Goal: Task Accomplishment & Management: Manage account settings

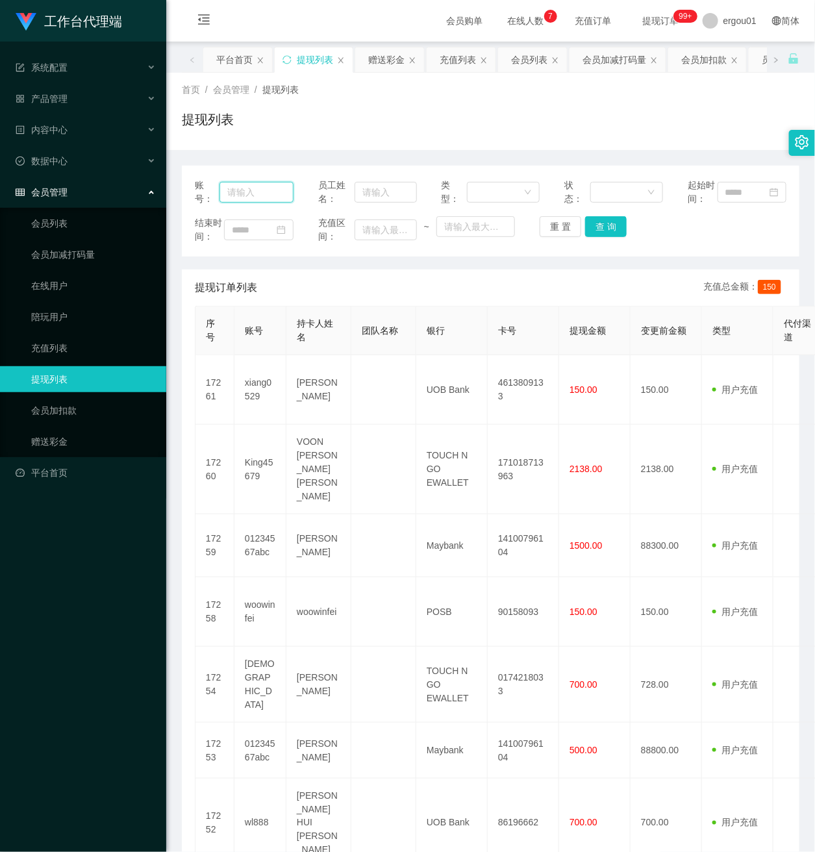
click at [262, 197] on input "text" at bounding box center [256, 192] width 74 height 21
paste input "Aishu"
type input "Aishu"
click at [602, 236] on button "查 询" at bounding box center [606, 226] width 42 height 21
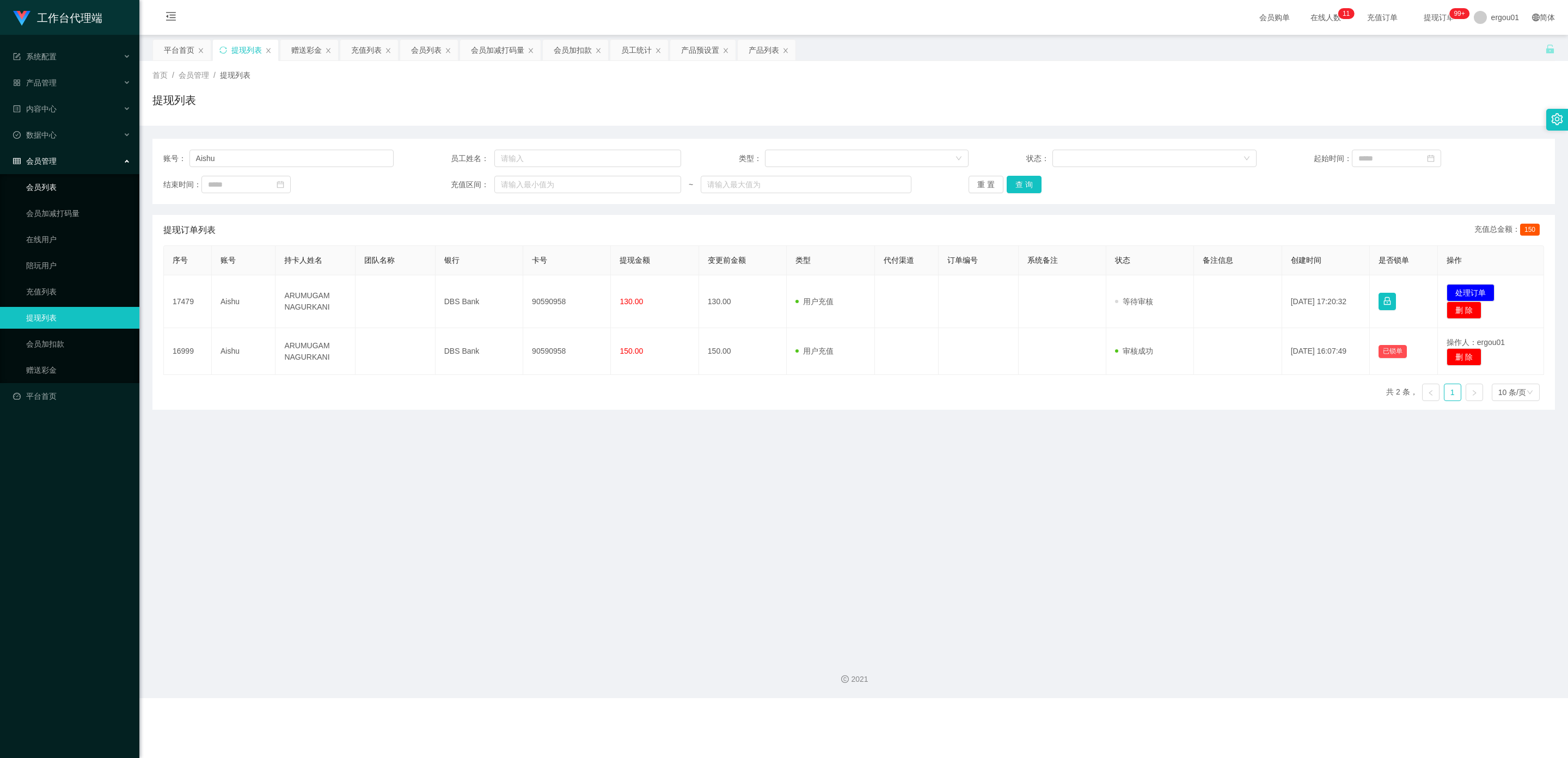
click at [44, 176] on link "会员列表" at bounding box center [78, 187] width 105 height 22
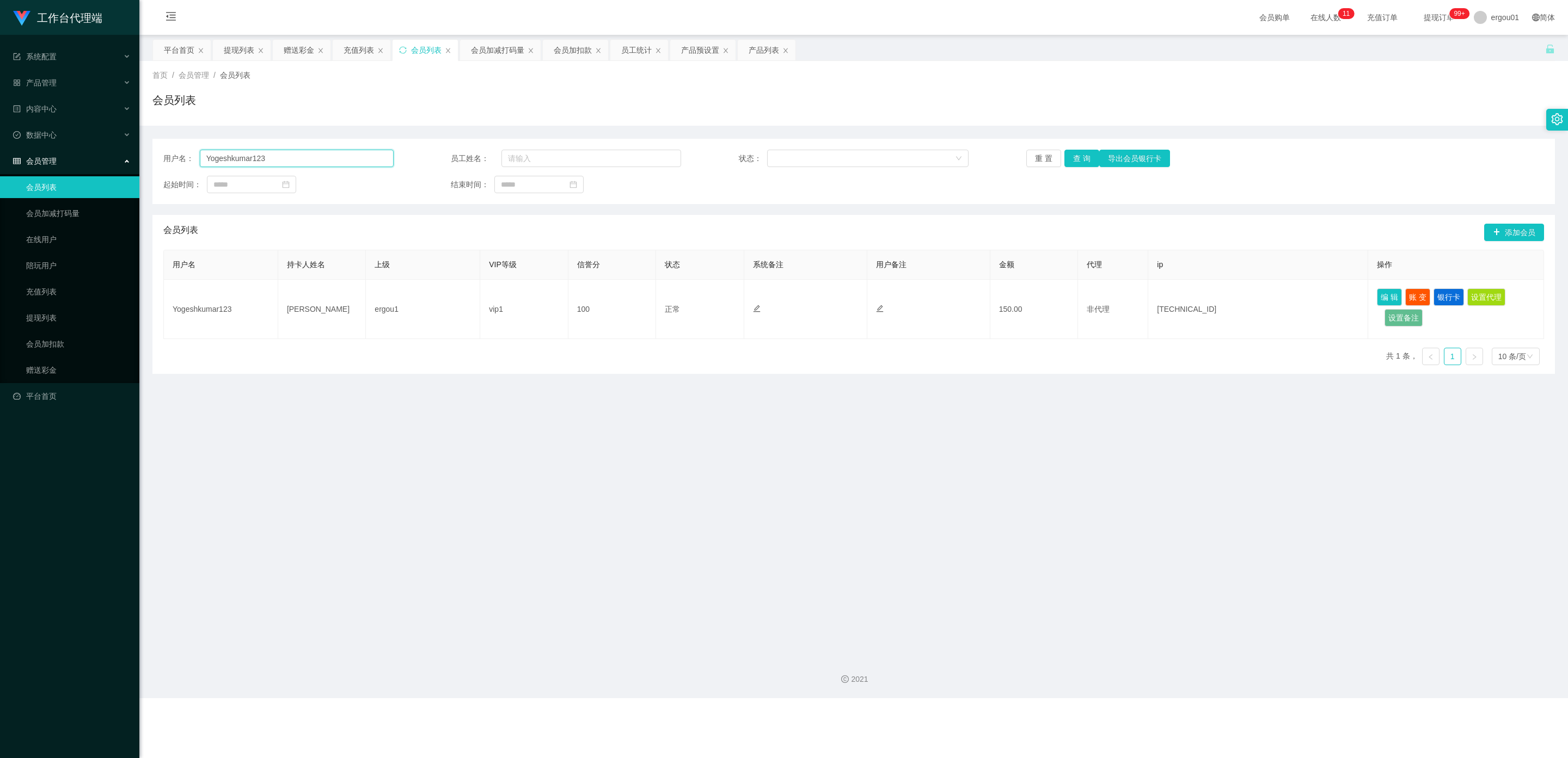
drag, startPoint x: 294, startPoint y: 160, endPoint x: 0, endPoint y: 170, distance: 294.2
click at [0, 170] on section "工作台代理端 系统配置 产品管理 产品列表 产品预设置 开奖记录 注单管理 即时注单 内容中心 数据中心 会员管理 会员列表 会员加减打码量 在线用户 陪玩用…" at bounding box center [784, 349] width 1568 height 698
paste input "Aishu"
type input "Aishu"
click at [683, 152] on button "查 询" at bounding box center [1082, 158] width 35 height 18
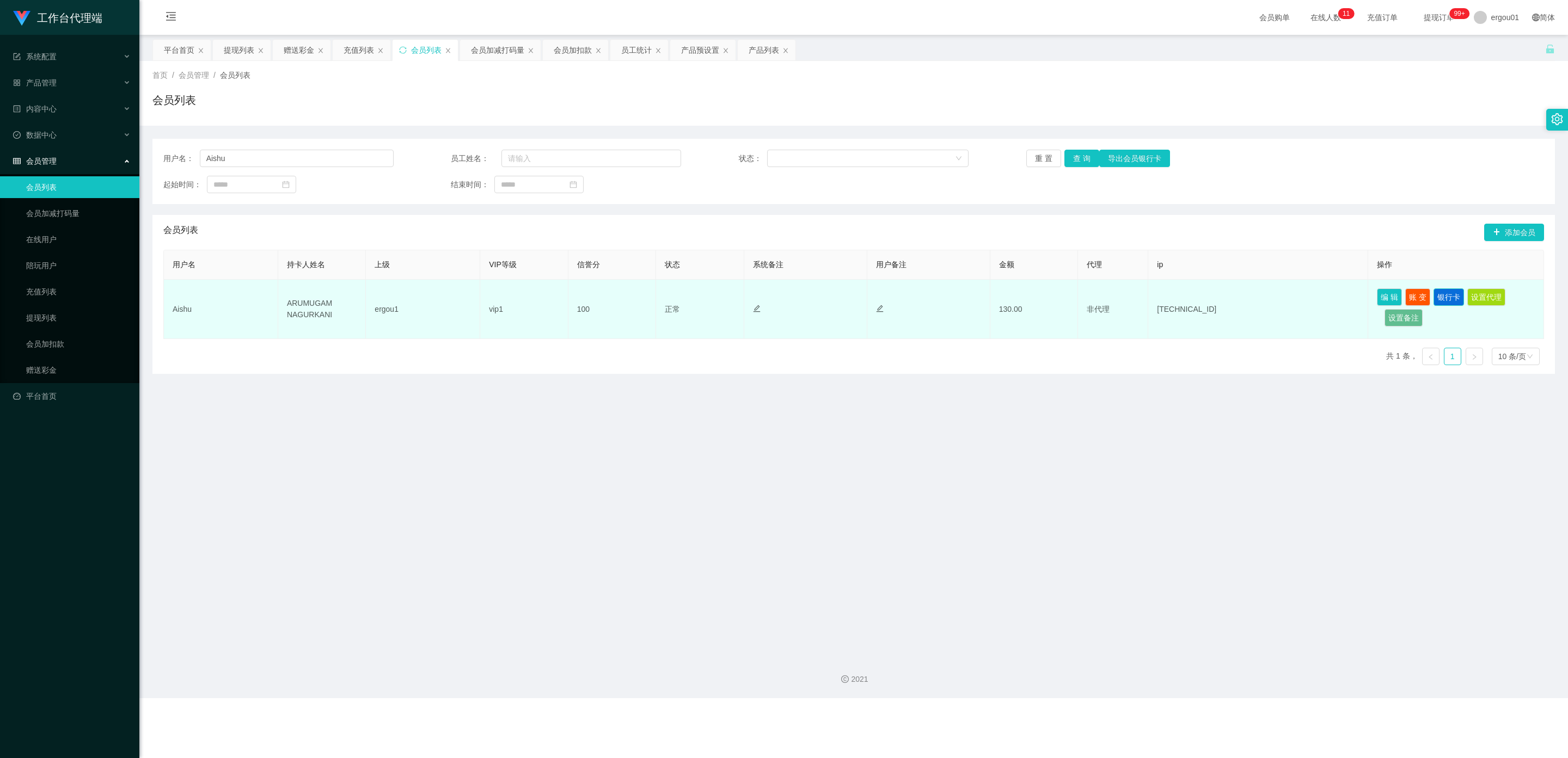
click at [683, 294] on button "银行卡" at bounding box center [1448, 297] width 30 height 18
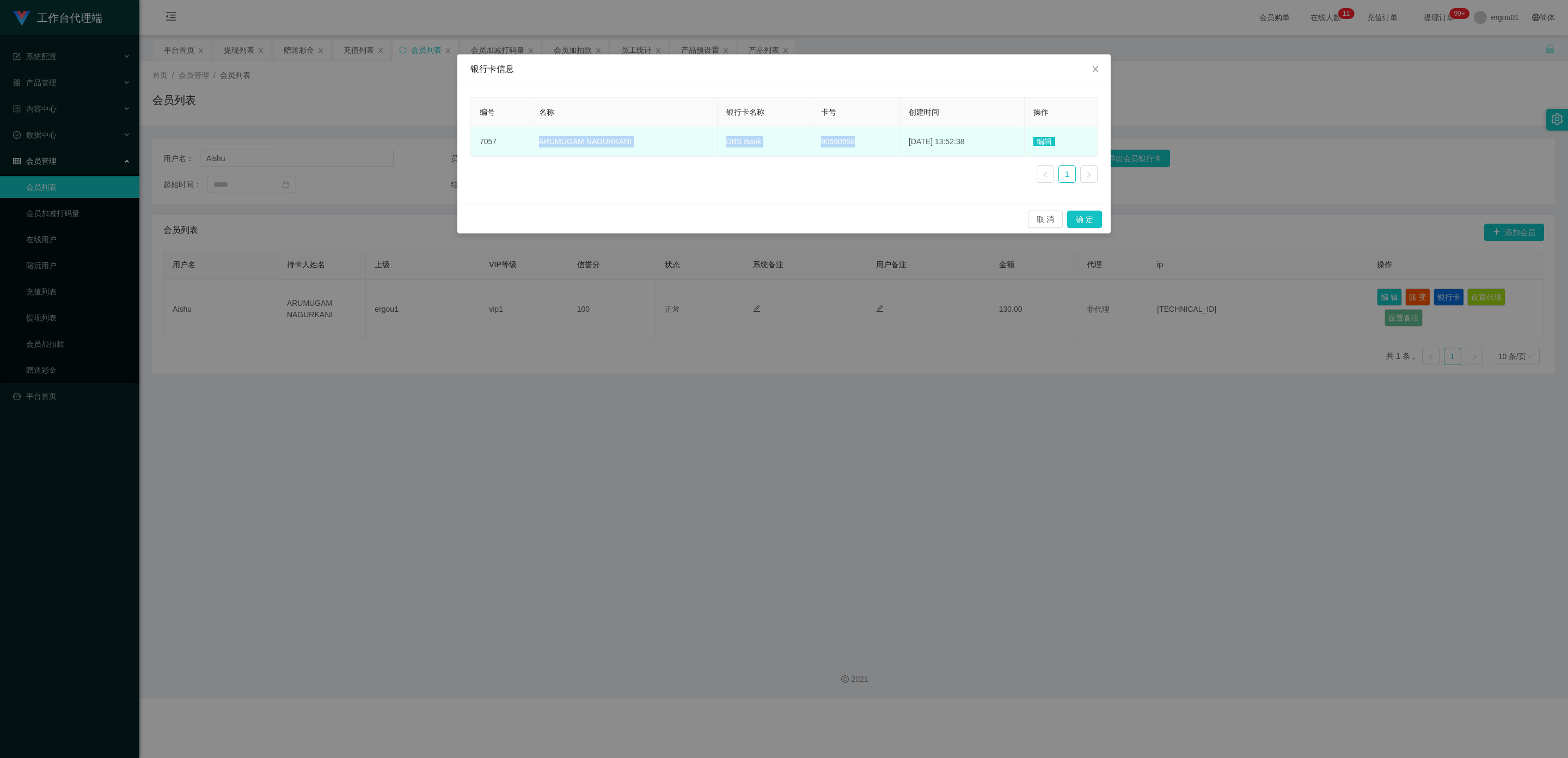
drag, startPoint x: 843, startPoint y: 143, endPoint x: 537, endPoint y: 146, distance: 306.0
click at [531, 146] on tr "7057 ARUMUGAM NAGURKANI DBS Bank 90590958 2025-08-25 13:52:38 编辑" at bounding box center [784, 142] width 626 height 29
copy tr "ARUMUGAM NAGURKANI DBS Bank 90590958"
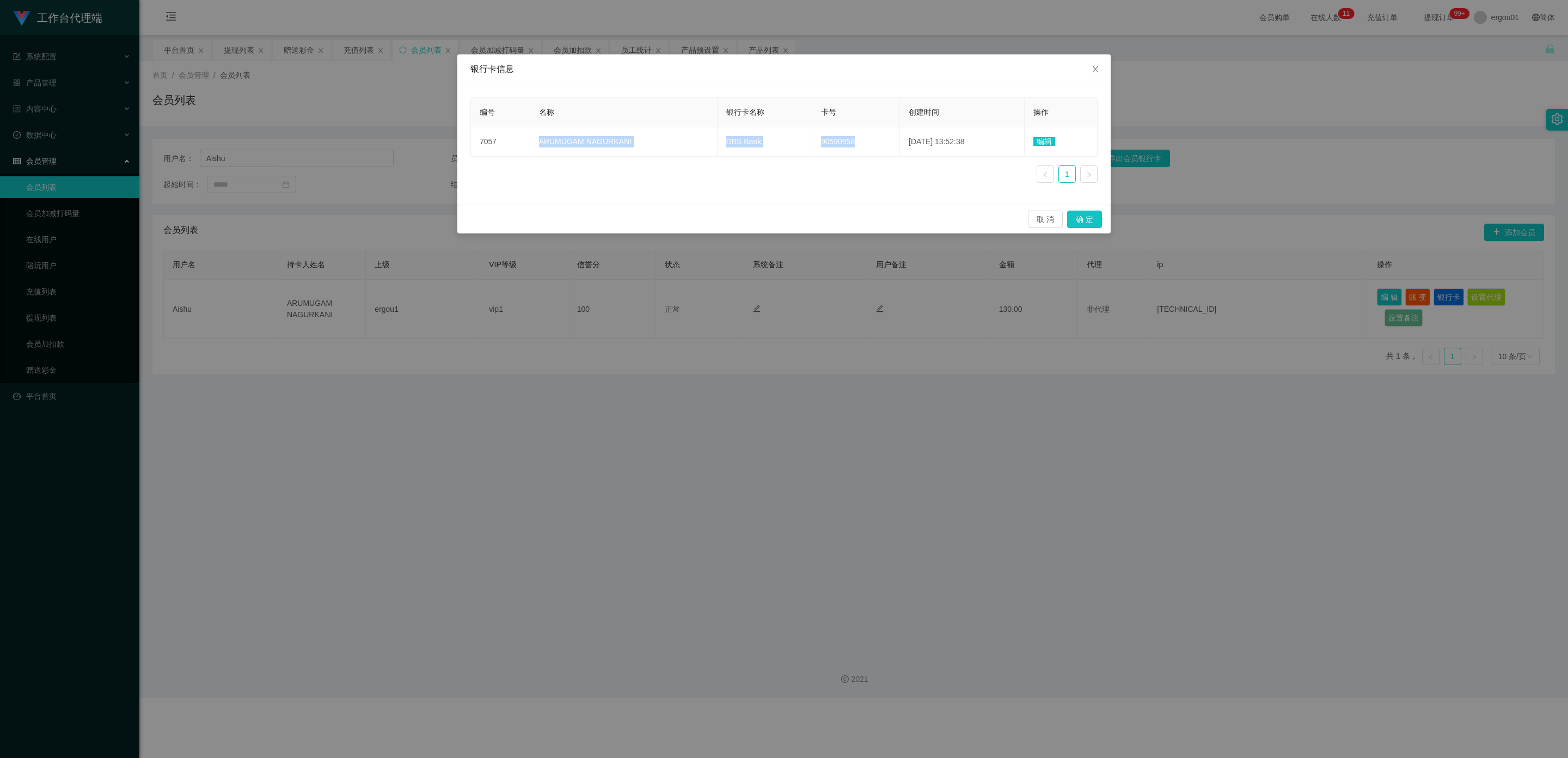
copy tr "ARUMUGAM NAGURKANI DBS Bank 90590958"
click at [683, 69] on icon "图标: close" at bounding box center [1094, 70] width 6 height 7
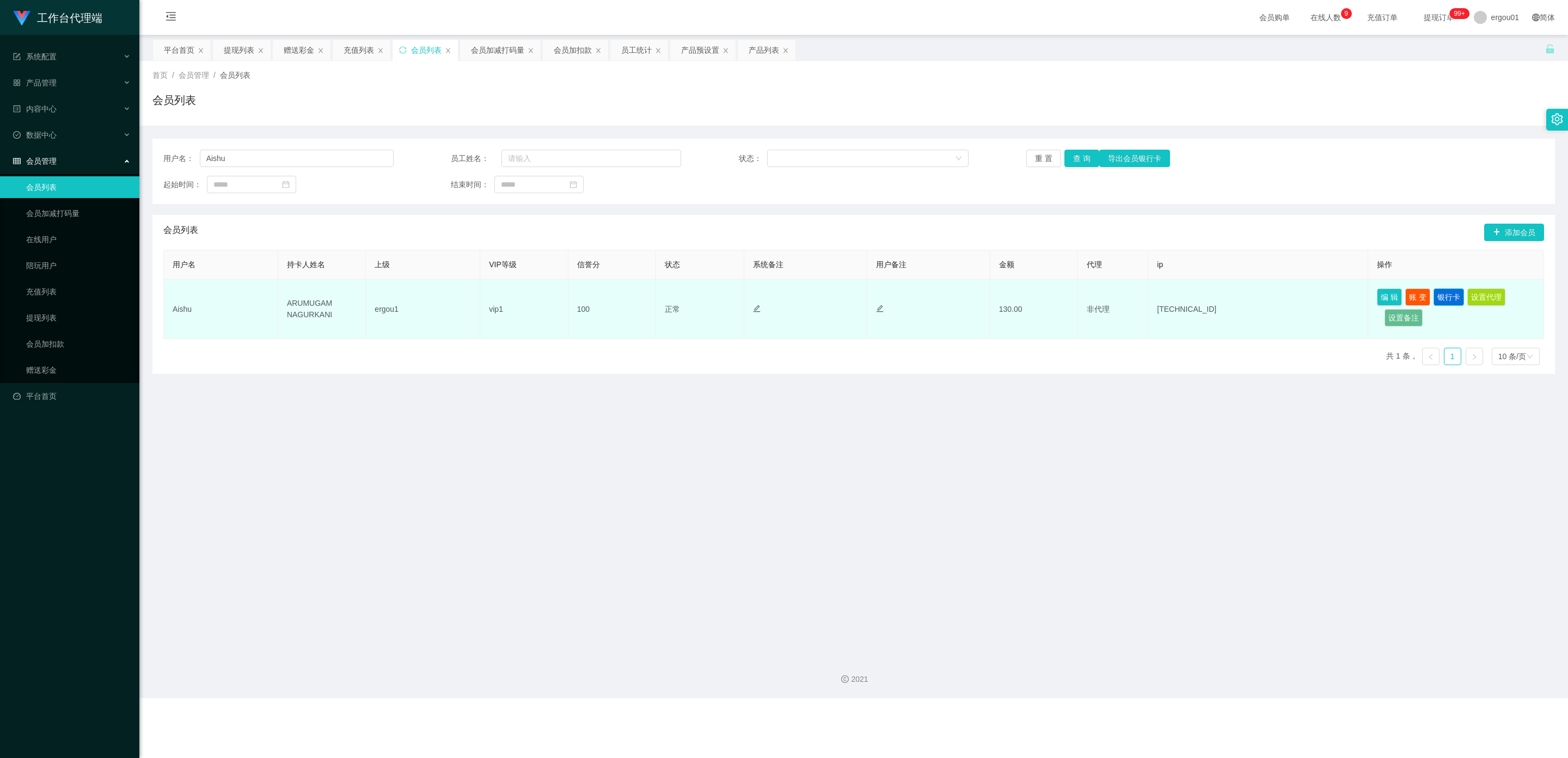
click at [683, 296] on button "银行卡" at bounding box center [1448, 297] width 30 height 18
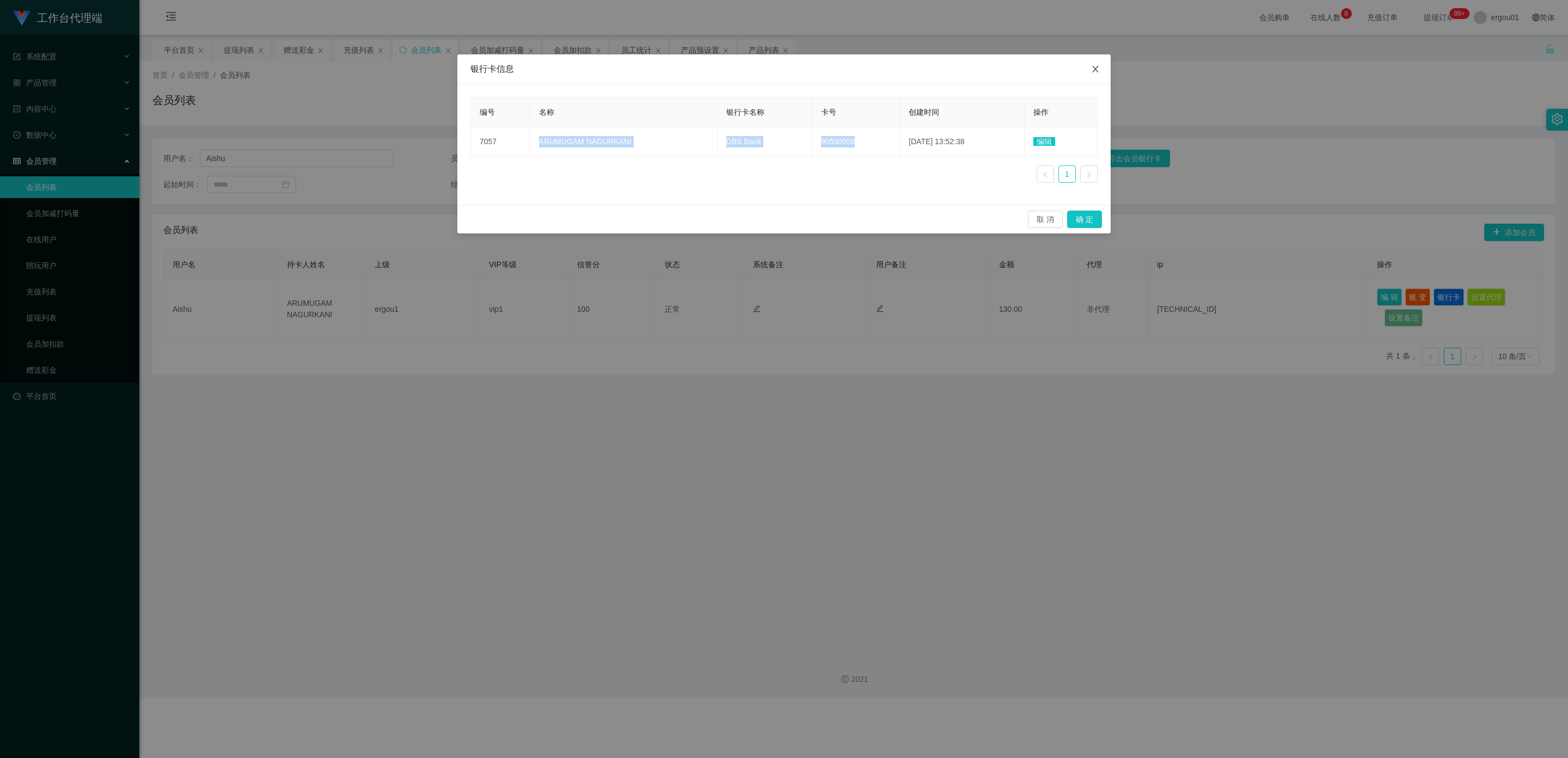
click at [683, 72] on icon "图标: close" at bounding box center [1095, 69] width 8 height 8
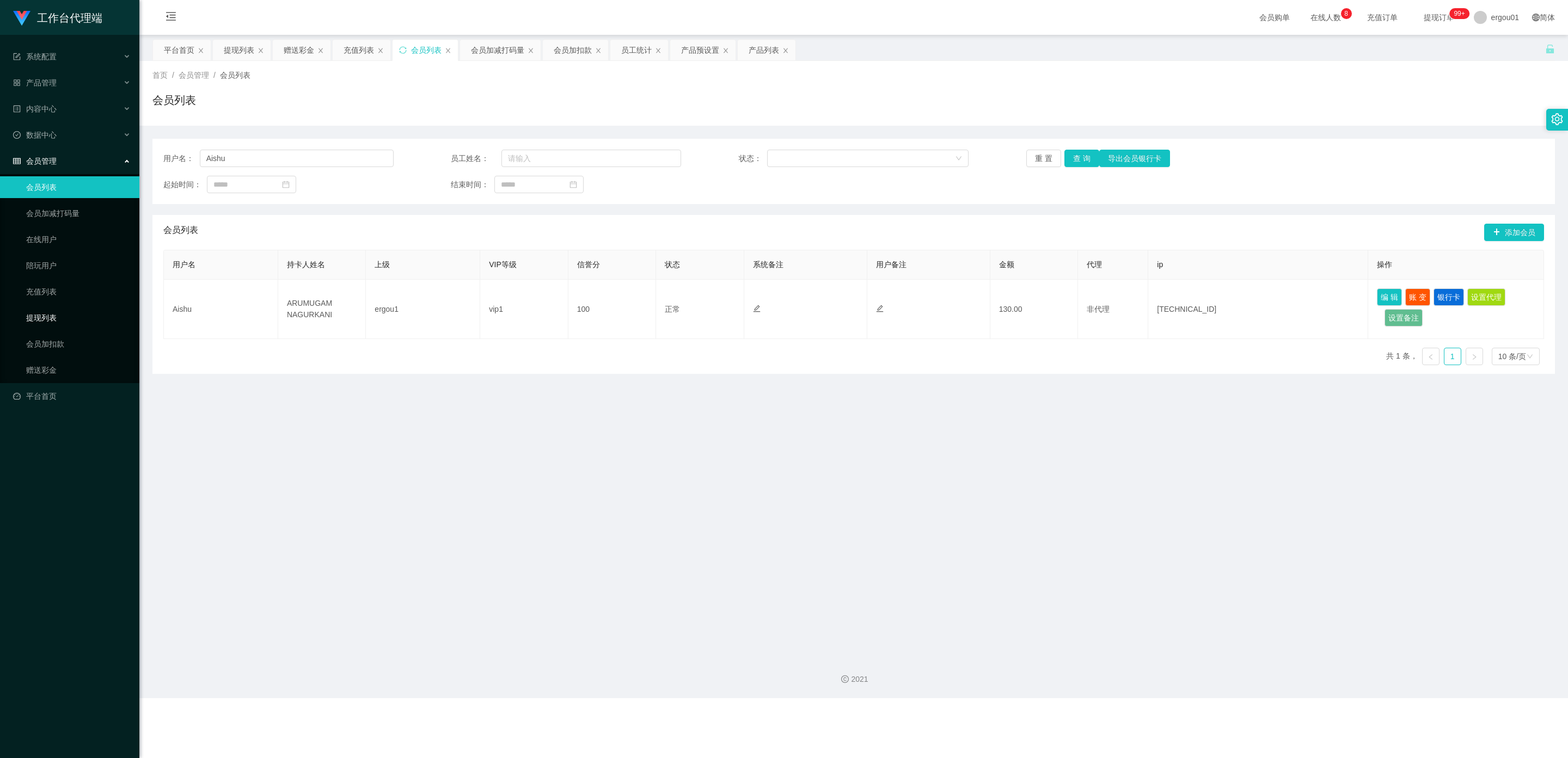
click at [66, 307] on link "提现列表" at bounding box center [78, 318] width 105 height 22
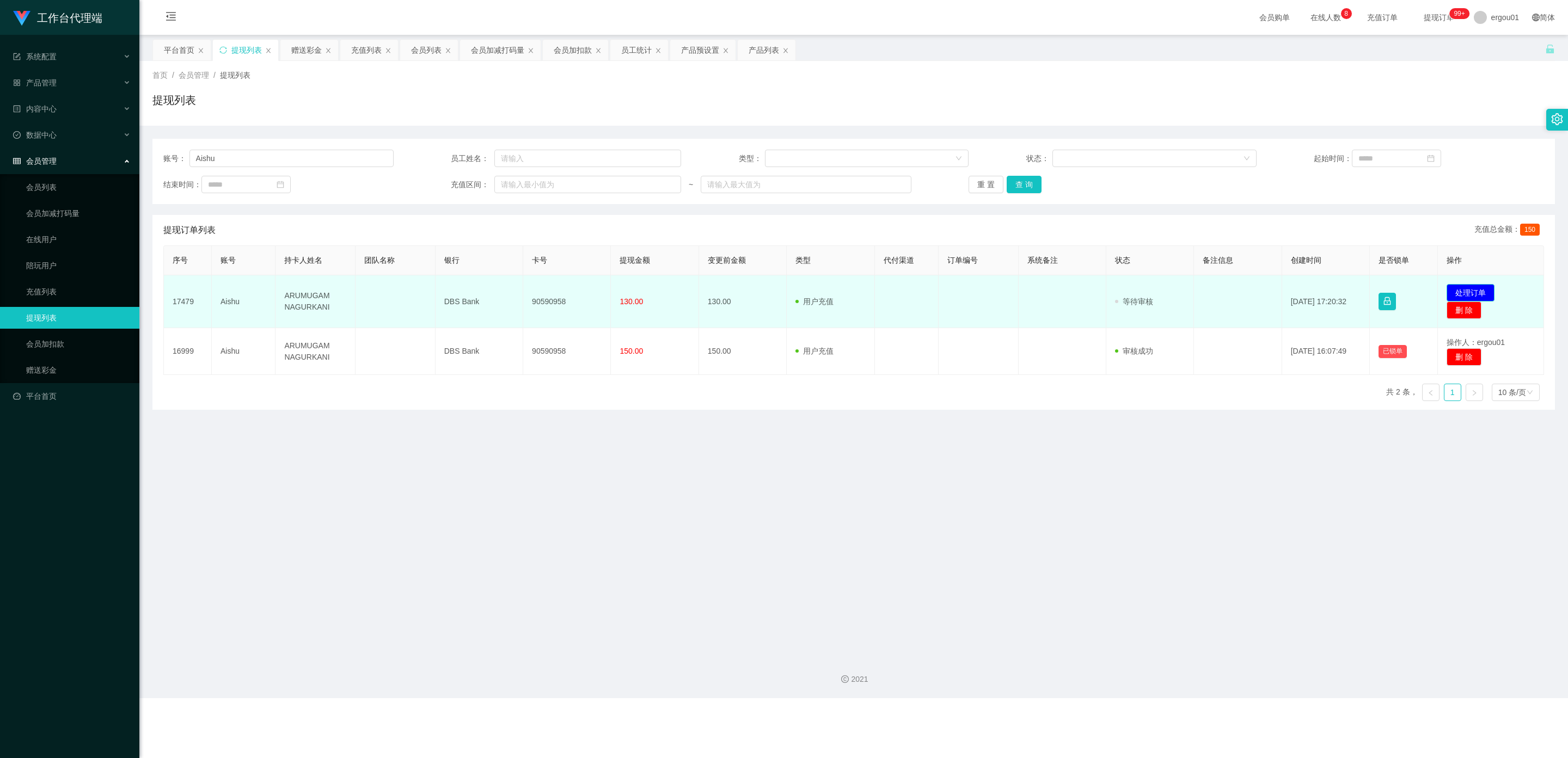
click at [683, 291] on button "处理订单" at bounding box center [1470, 293] width 48 height 18
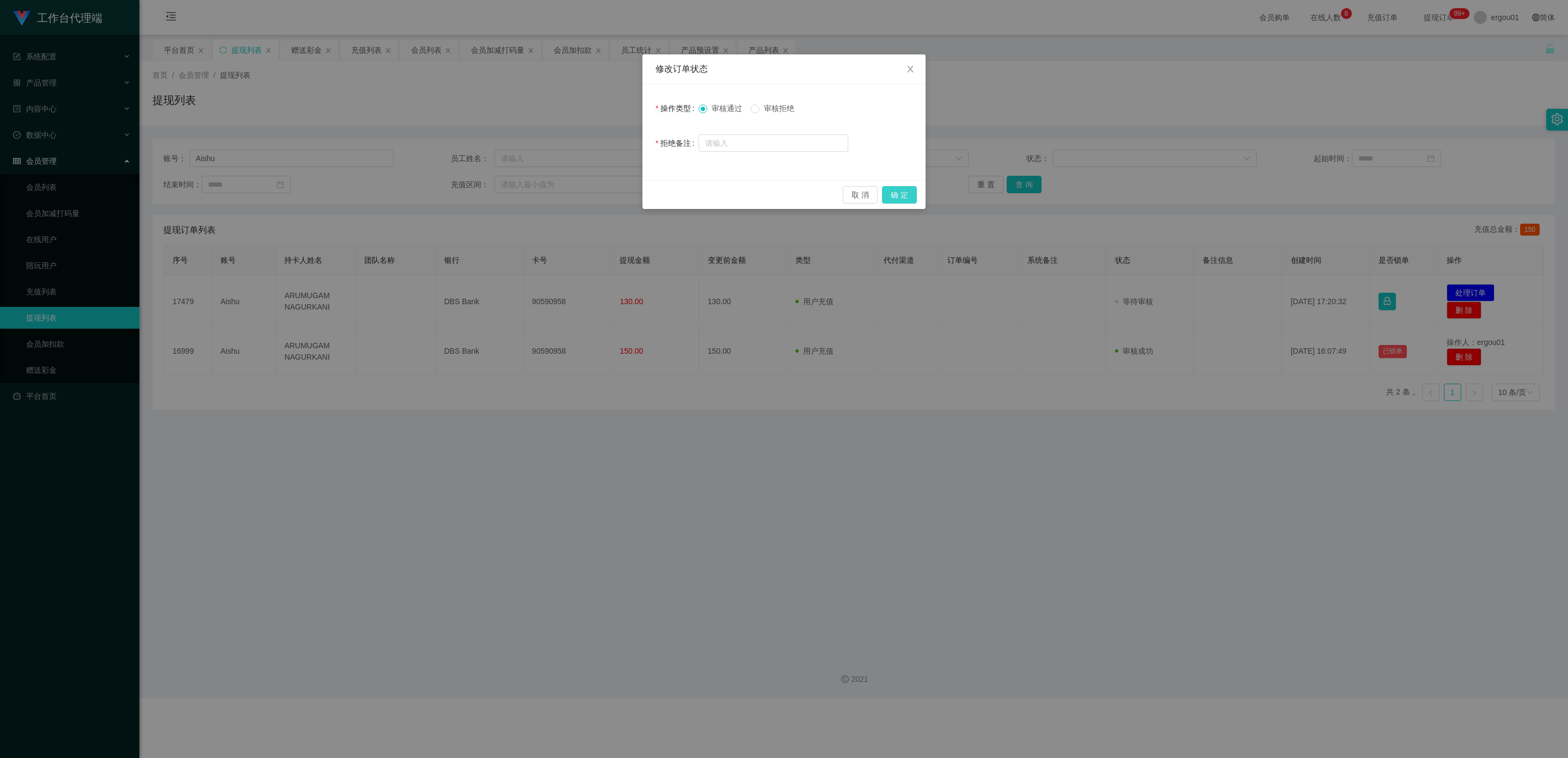
click at [683, 191] on button "确 定" at bounding box center [900, 195] width 35 height 18
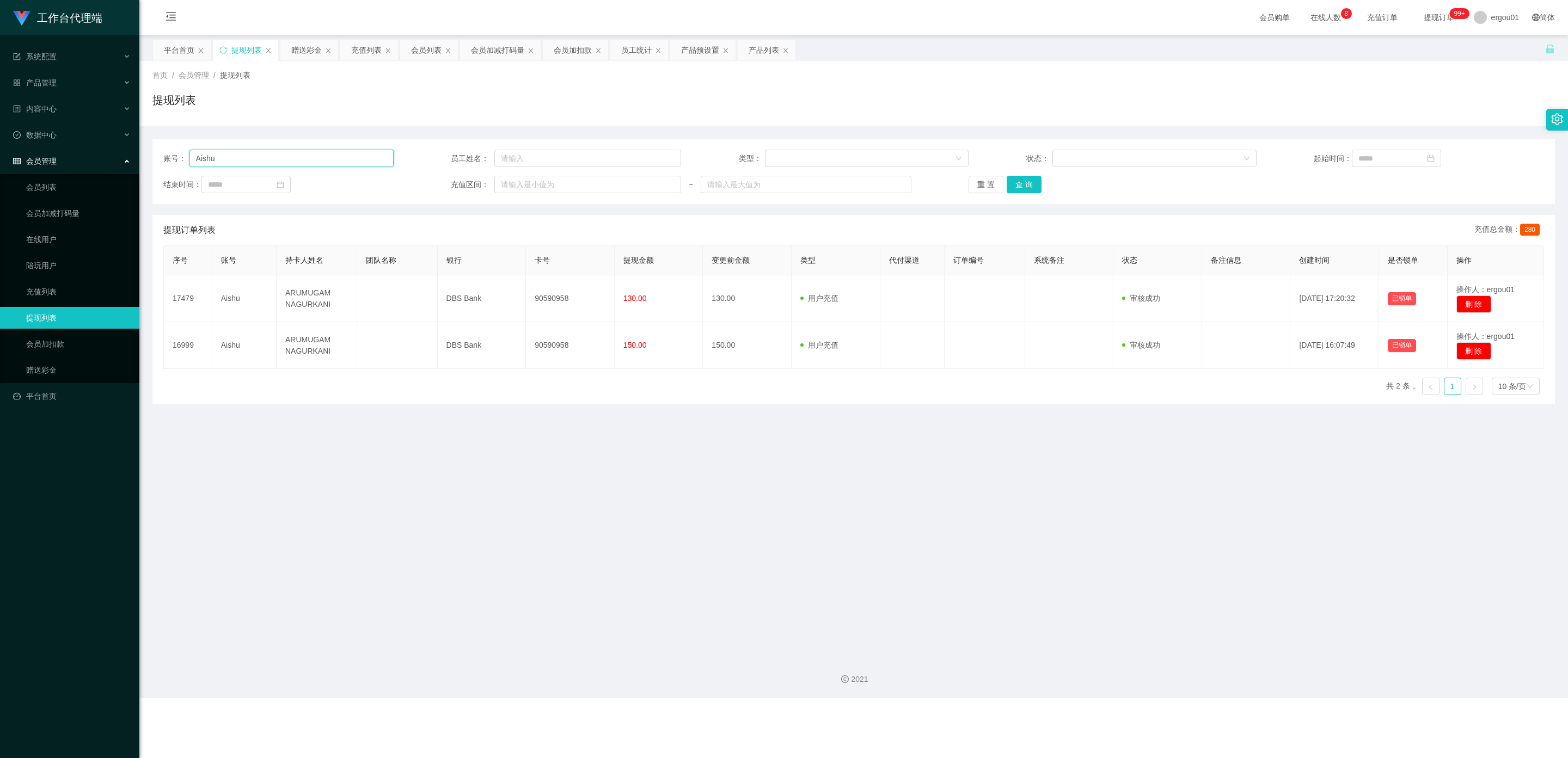
drag, startPoint x: 235, startPoint y: 156, endPoint x: 132, endPoint y: 156, distance: 103.0
click at [132, 156] on section "工作台代理端 系统配置 产品管理 产品列表 产品预设置 开奖记录 注单管理 即时注单 内容中心 数据中心 会员管理 会员列表 会员加减打码量 在线用户 陪玩用…" at bounding box center [784, 349] width 1568 height 698
click at [44, 229] on link "在线用户" at bounding box center [78, 240] width 105 height 22
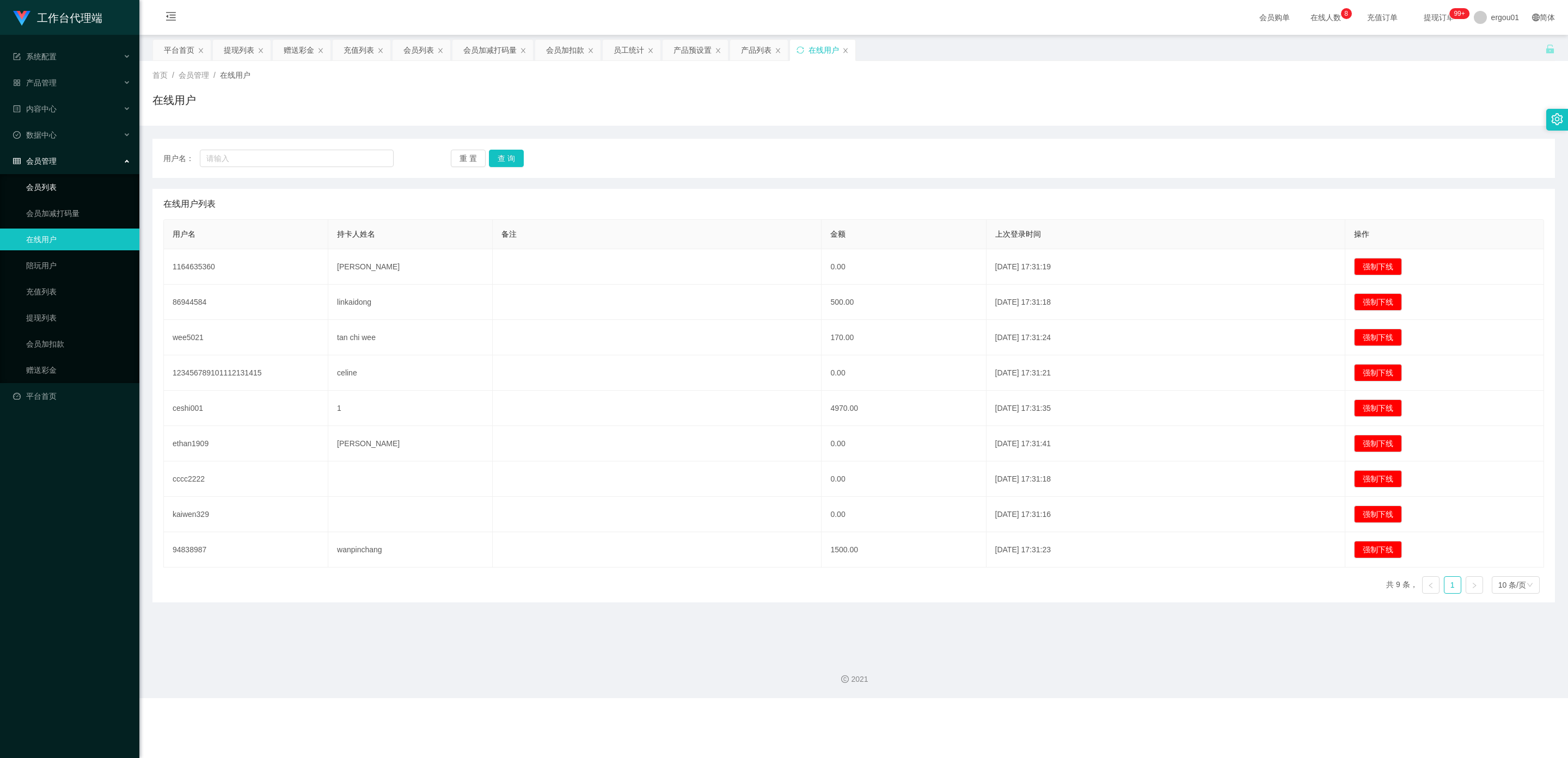
drag, startPoint x: 52, startPoint y: 176, endPoint x: 122, endPoint y: 184, distance: 70.5
click at [52, 176] on link "会员列表" at bounding box center [78, 187] width 105 height 22
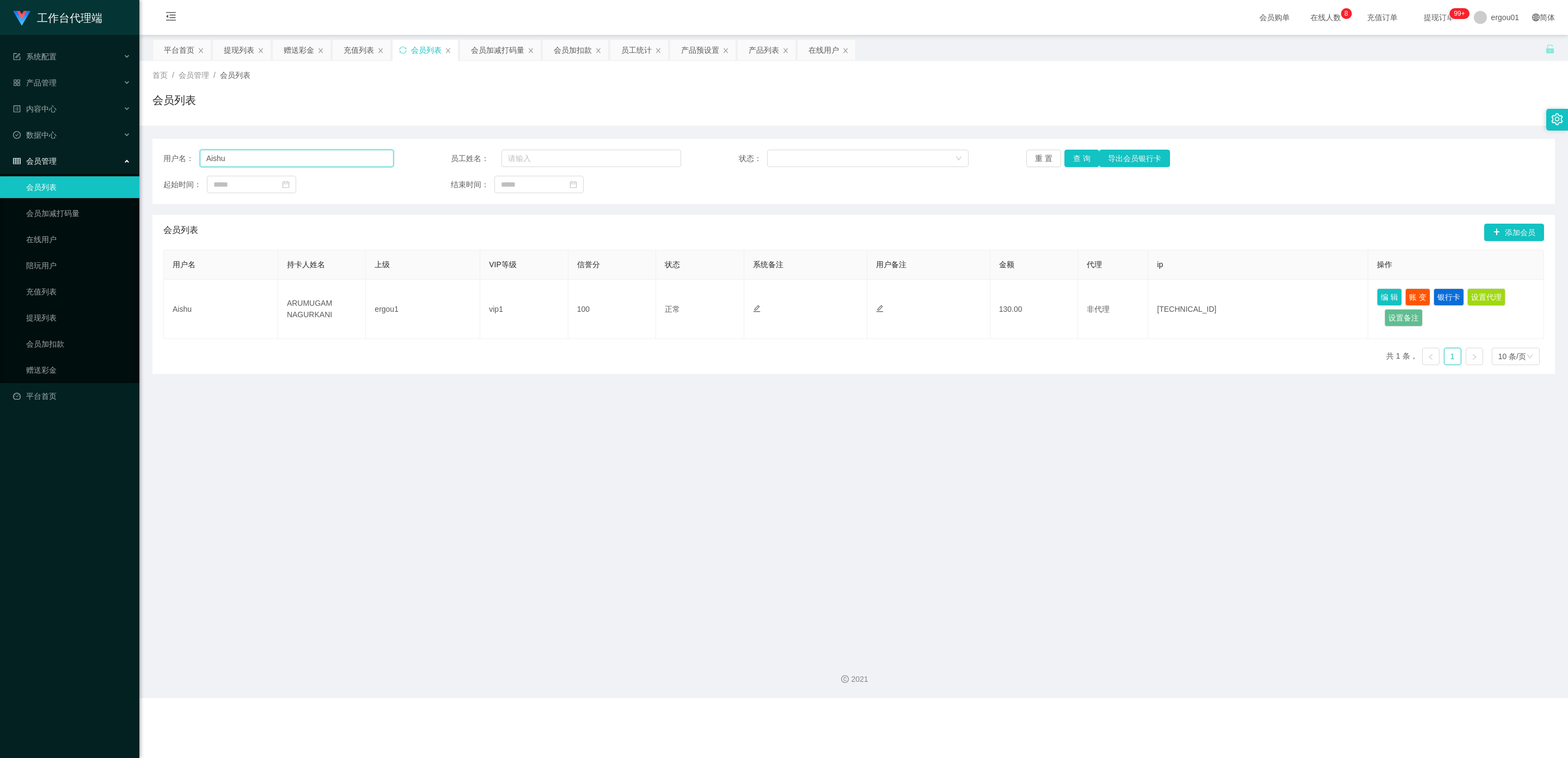
drag, startPoint x: 280, startPoint y: 162, endPoint x: 0, endPoint y: 162, distance: 280.0
click at [0, 162] on section "工作台代理端 系统配置 产品管理 产品列表 产品预设置 开奖记录 注单管理 即时注单 内容中心 数据中心 会员管理 会员列表 会员加减打码量 在线用户 陪玩用…" at bounding box center [784, 349] width 1568 height 698
click at [683, 161] on button "查 询" at bounding box center [1082, 158] width 35 height 18
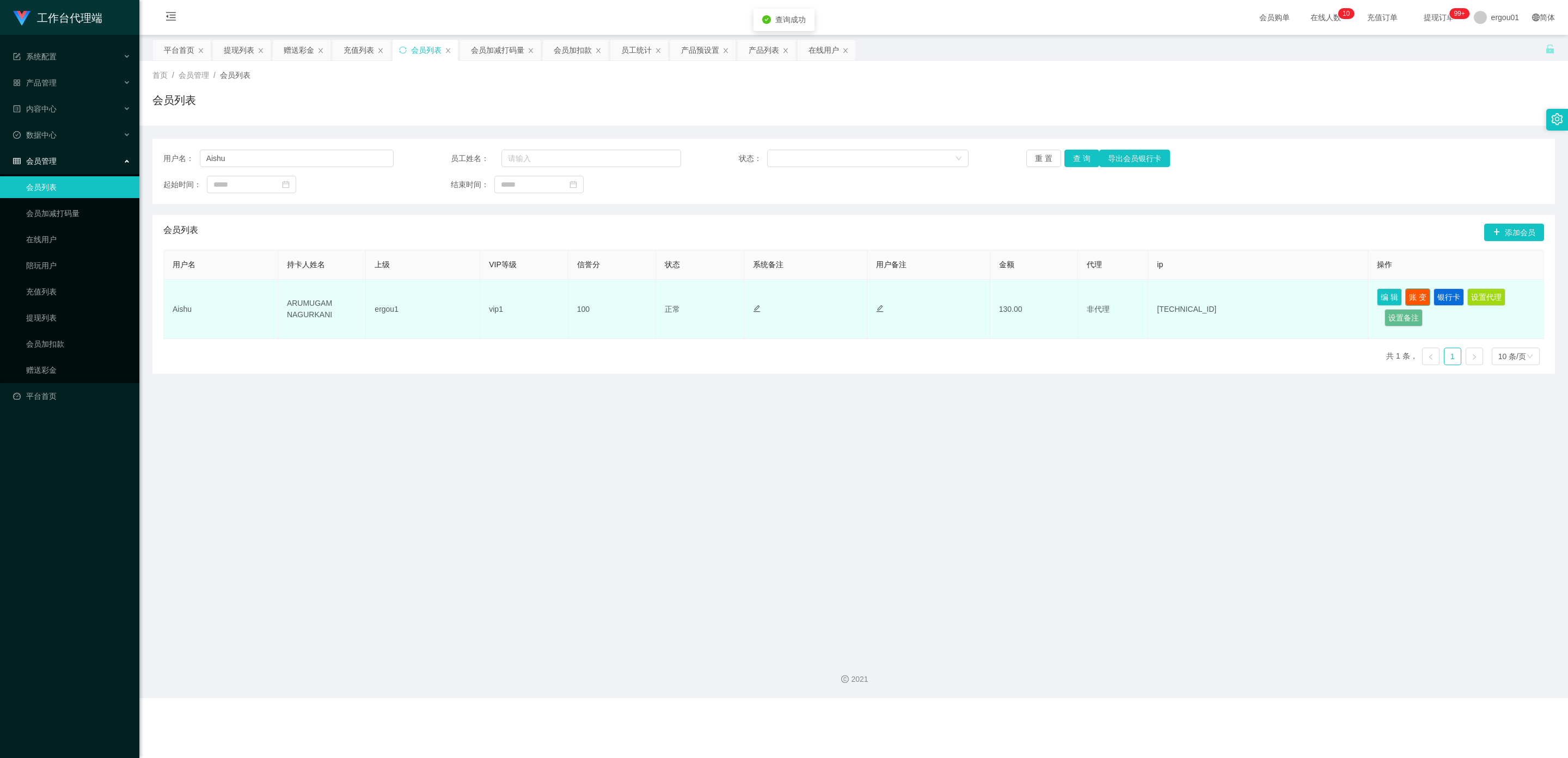
click at [683, 299] on button "账 变" at bounding box center [1418, 297] width 25 height 18
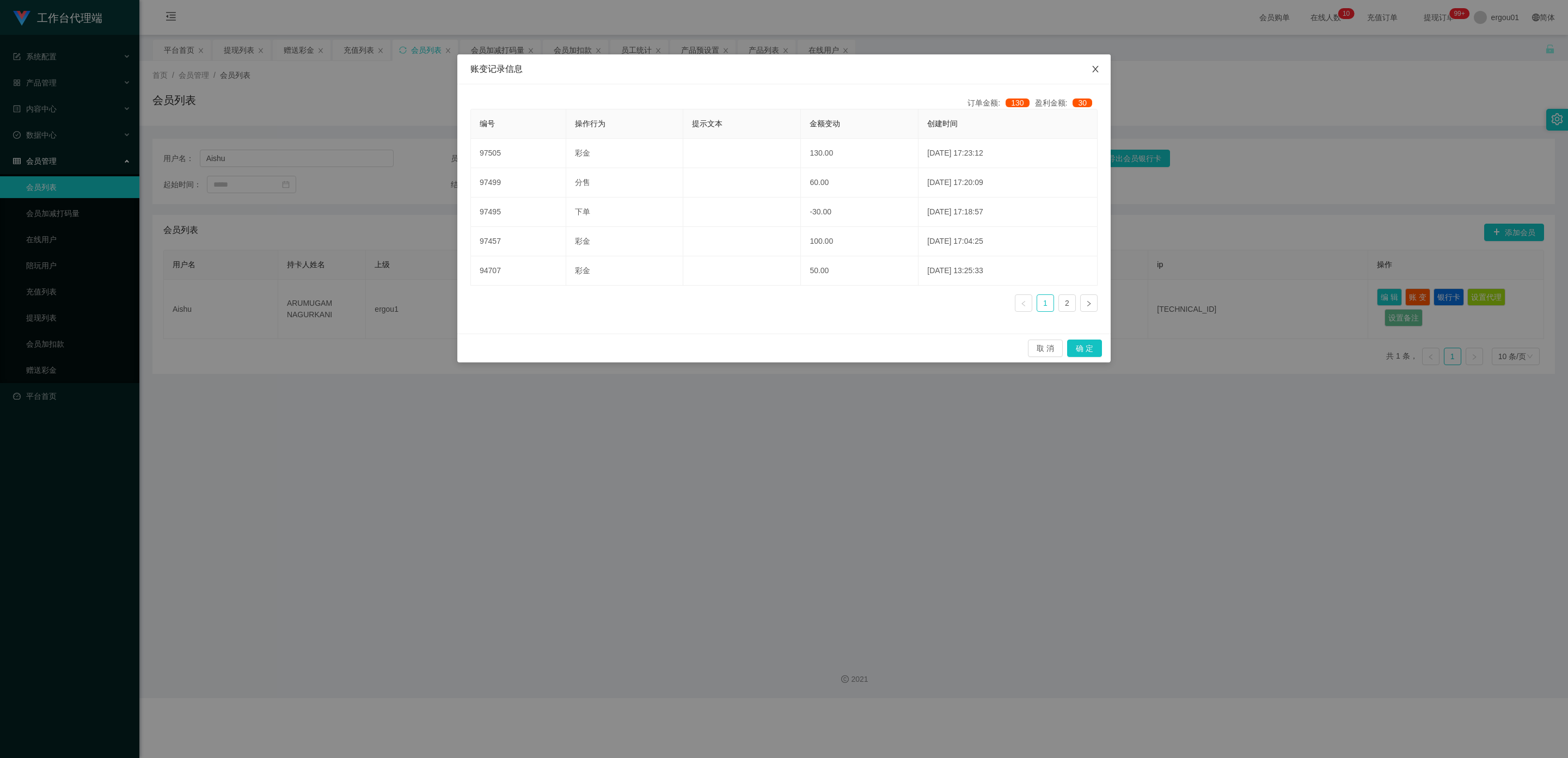
click at [683, 69] on icon "图标: close" at bounding box center [1095, 69] width 8 height 8
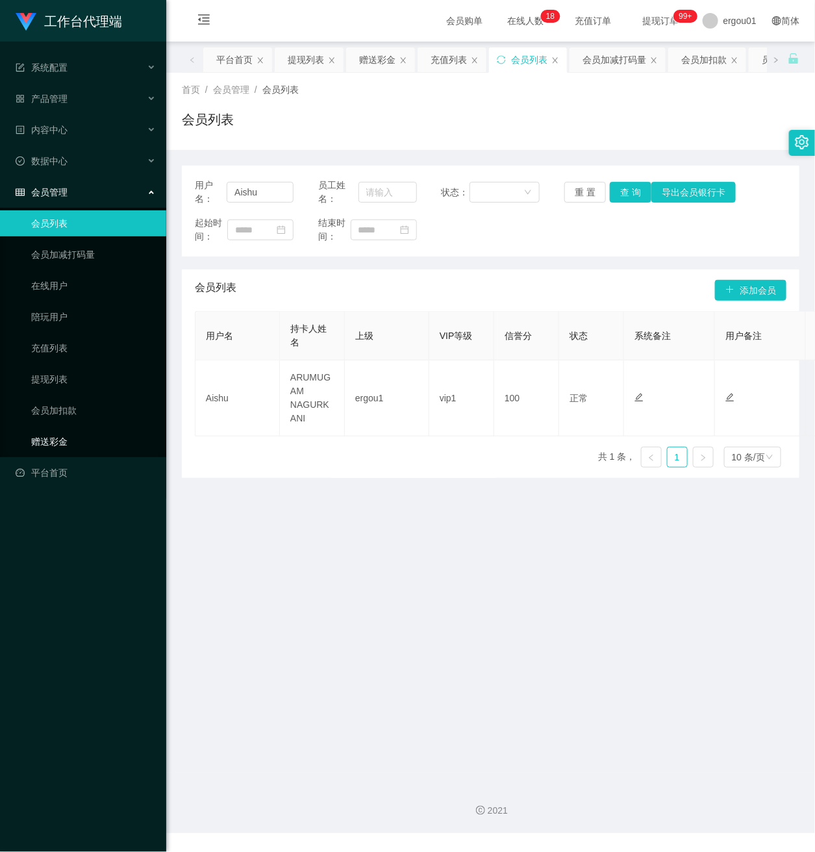
drag, startPoint x: 45, startPoint y: 427, endPoint x: 162, endPoint y: 388, distance: 122.8
click at [47, 429] on link "赠送彩金" at bounding box center [93, 442] width 125 height 26
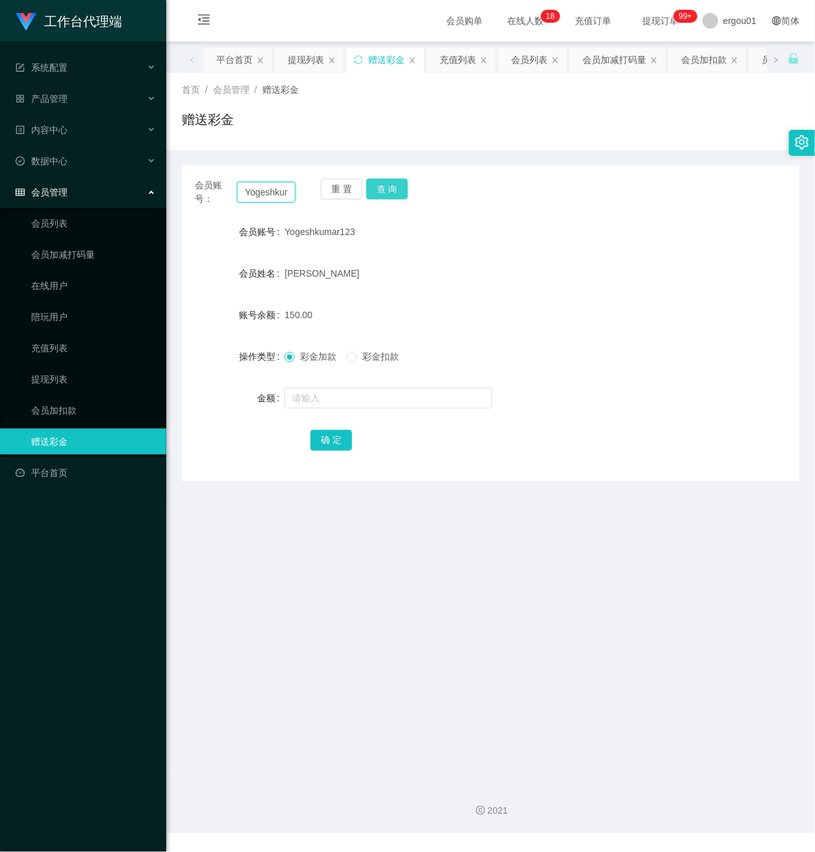
scroll to position [0, 27]
drag, startPoint x: 242, startPoint y: 193, endPoint x: 402, endPoint y: 205, distance: 160.2
click at [396, 193] on div "会员账号： Yogeshkumar123 重 置 查 询" at bounding box center [490, 192] width 617 height 27
paste input "Allychan"
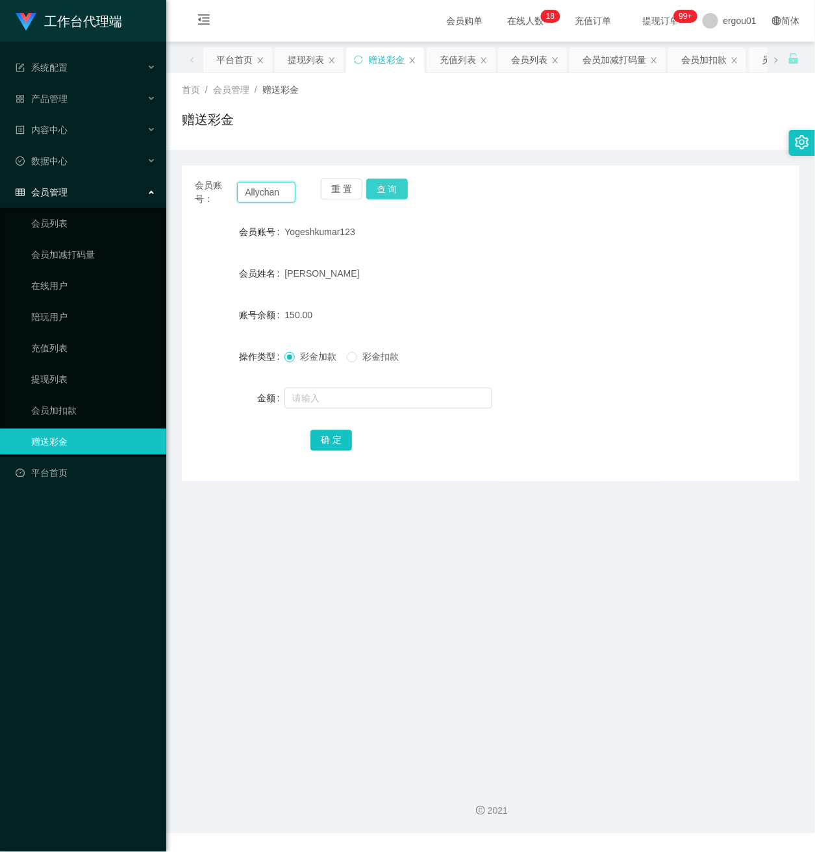
type input "Allychan"
drag, startPoint x: 384, startPoint y: 190, endPoint x: 386, endPoint y: 197, distance: 7.4
click at [384, 190] on button "查 询" at bounding box center [387, 189] width 42 height 21
click at [321, 388] on input "text" at bounding box center [388, 398] width 208 height 21
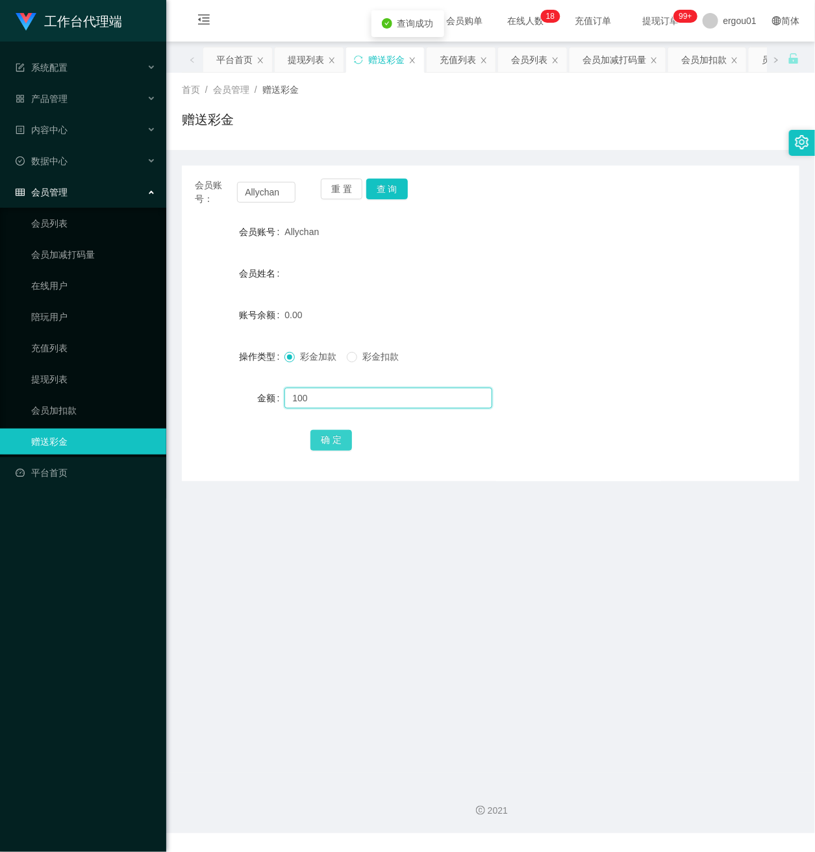
type input "100"
click at [329, 431] on button "确 定" at bounding box center [331, 440] width 42 height 21
drag, startPoint x: 283, startPoint y: 195, endPoint x: 205, endPoint y: 195, distance: 77.9
click at [205, 190] on div "会员账号： Allychan" at bounding box center [245, 192] width 101 height 27
click at [59, 93] on span "产品管理" at bounding box center [42, 98] width 52 height 10
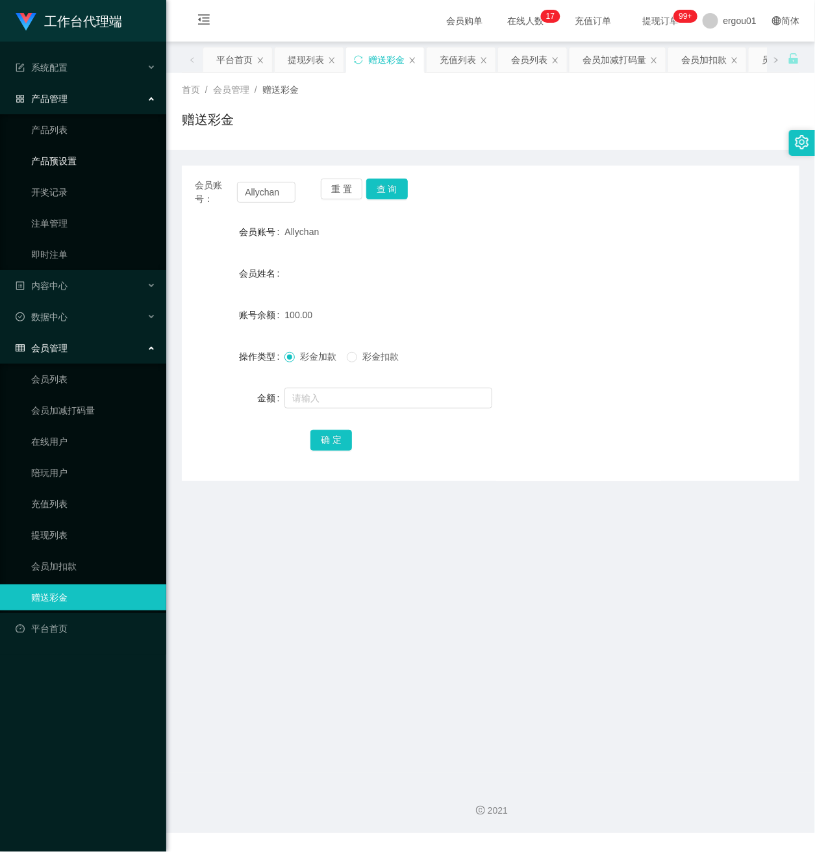
drag, startPoint x: 68, startPoint y: 156, endPoint x: 197, endPoint y: 148, distance: 128.8
click at [66, 156] on link "产品预设置" at bounding box center [93, 161] width 125 height 26
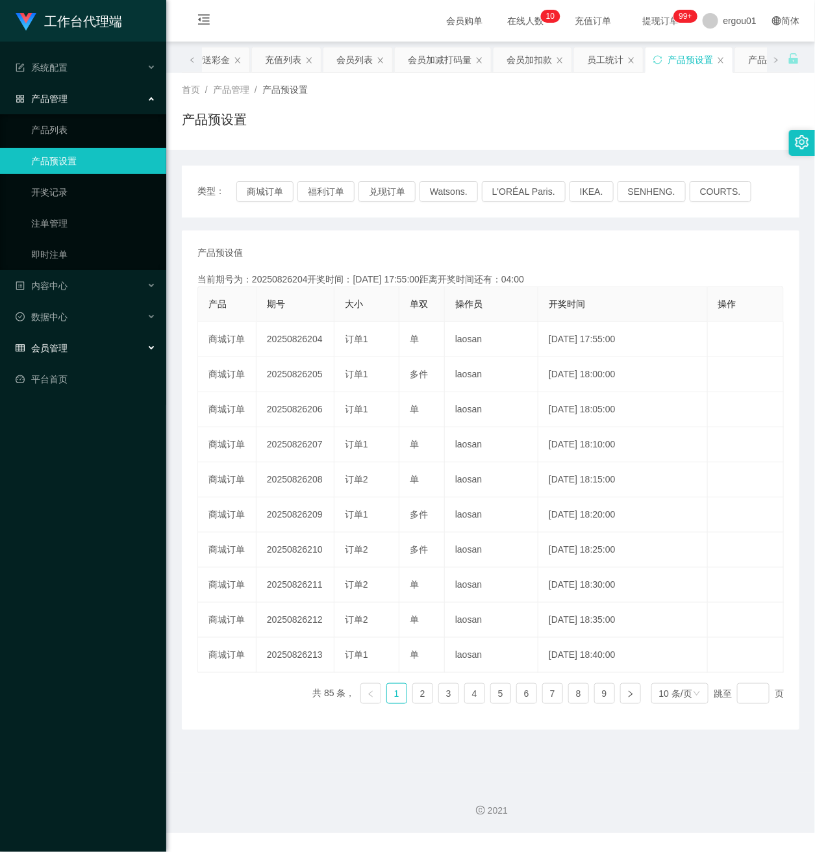
click at [75, 343] on div "会员管理" at bounding box center [83, 348] width 166 height 26
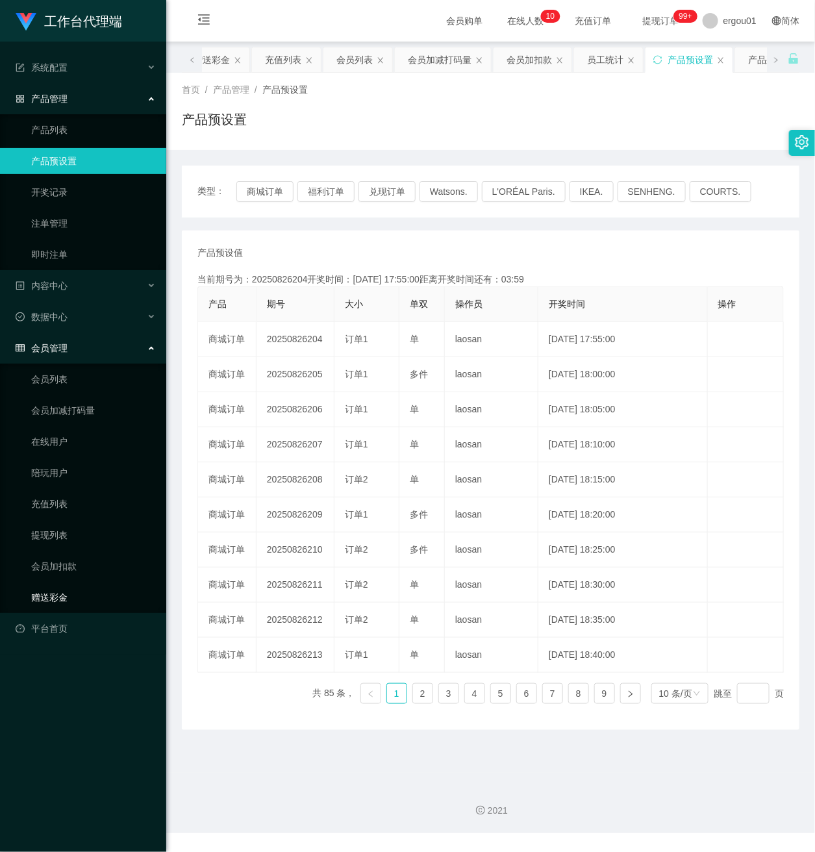
drag, startPoint x: 62, startPoint y: 585, endPoint x: 279, endPoint y: 520, distance: 226.4
click at [61, 585] on link "赠送彩金" at bounding box center [93, 597] width 125 height 26
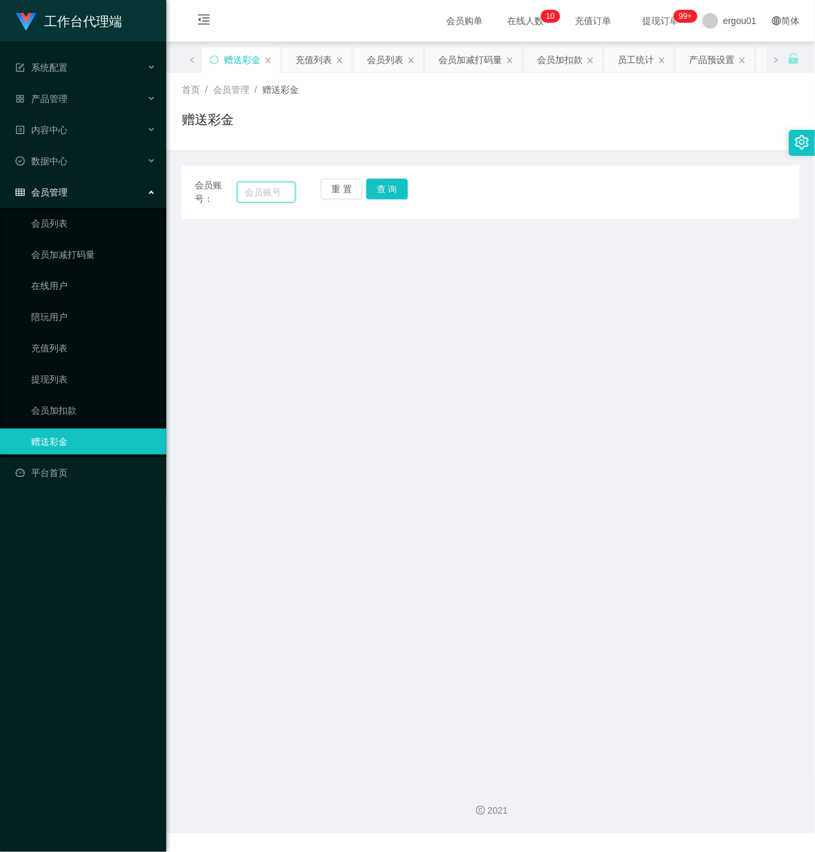
click at [260, 195] on input "text" at bounding box center [266, 192] width 58 height 21
paste input "Allychan"
type input "Allychan"
click at [384, 183] on button "查 询" at bounding box center [387, 189] width 42 height 21
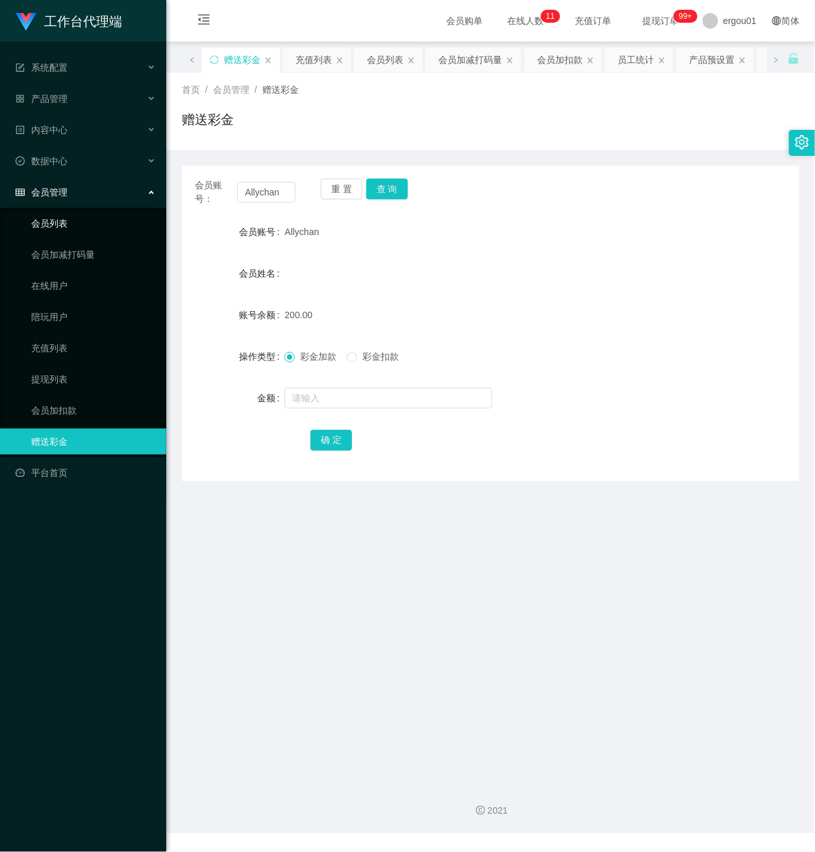
click at [60, 211] on link "会员列表" at bounding box center [93, 223] width 125 height 26
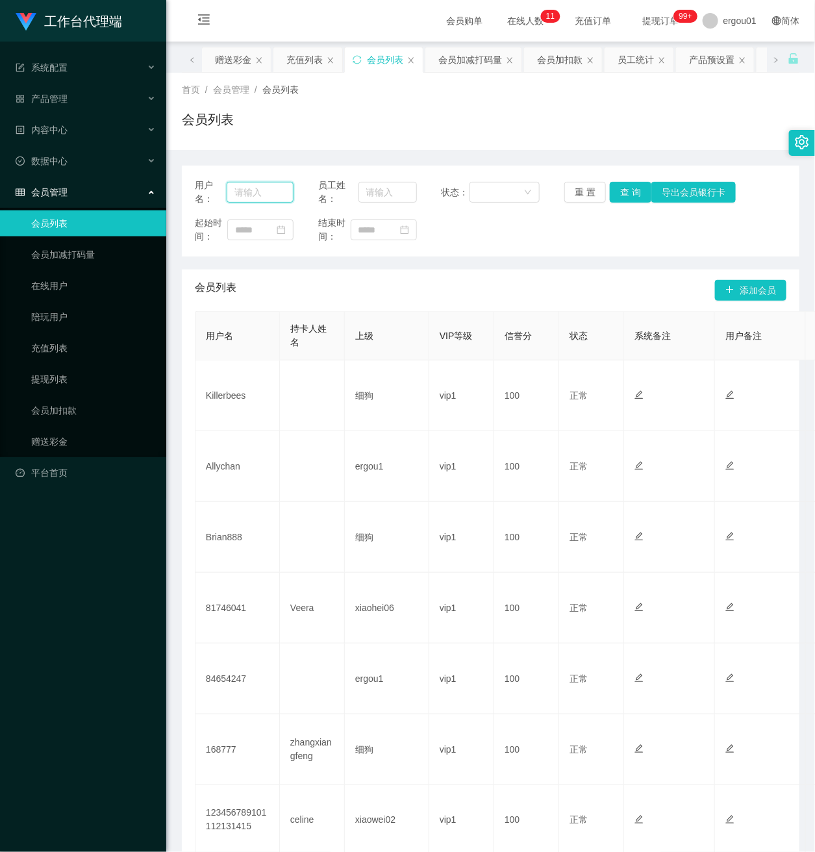
drag, startPoint x: 273, startPoint y: 193, endPoint x: 283, endPoint y: 193, distance: 9.7
click at [273, 193] on input "text" at bounding box center [260, 192] width 67 height 21
paste input "Allychan"
type input "Allychan"
click at [627, 189] on button "查 询" at bounding box center [631, 192] width 42 height 21
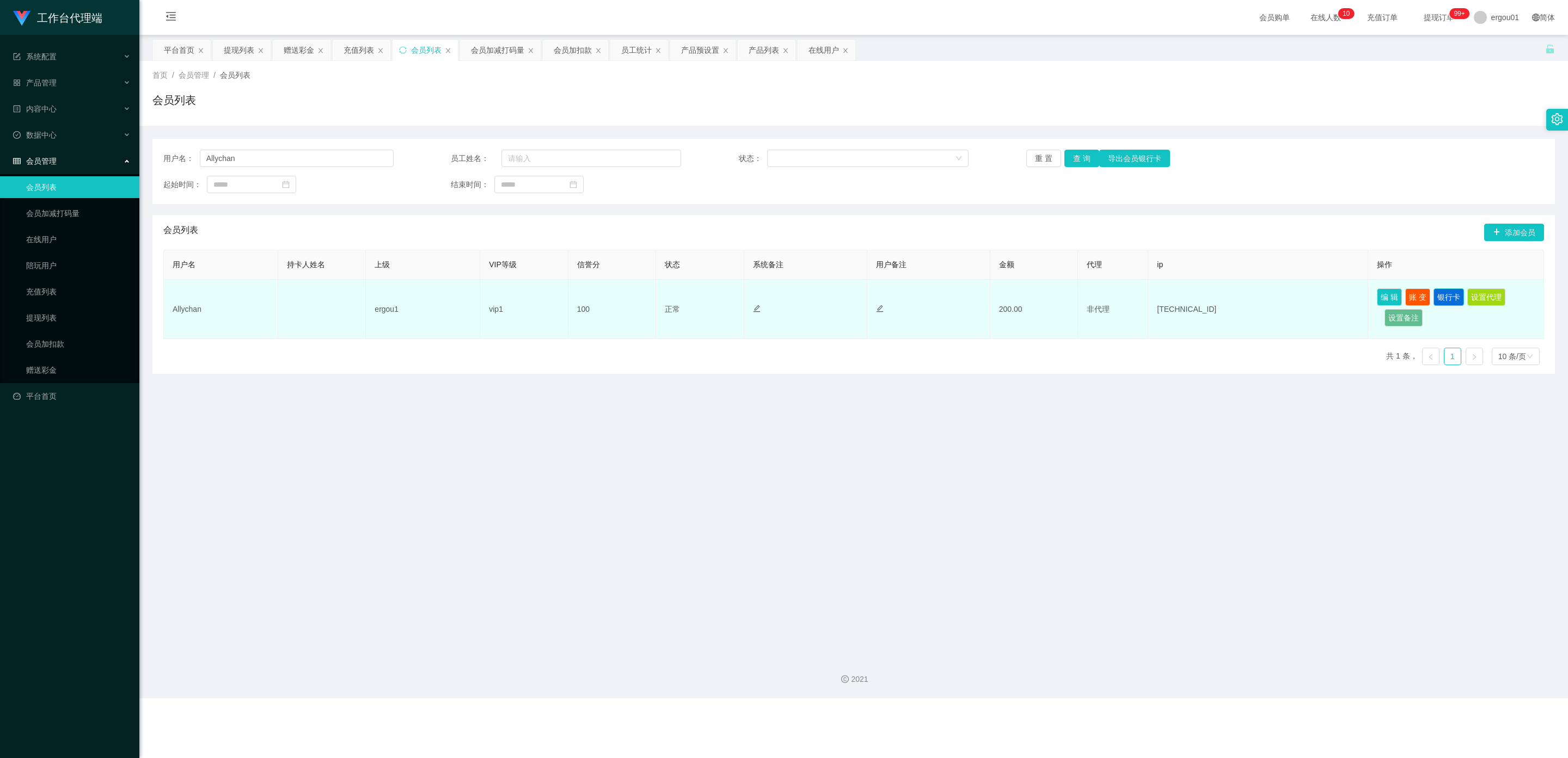
click at [683, 298] on button "银行卡" at bounding box center [1448, 297] width 30 height 18
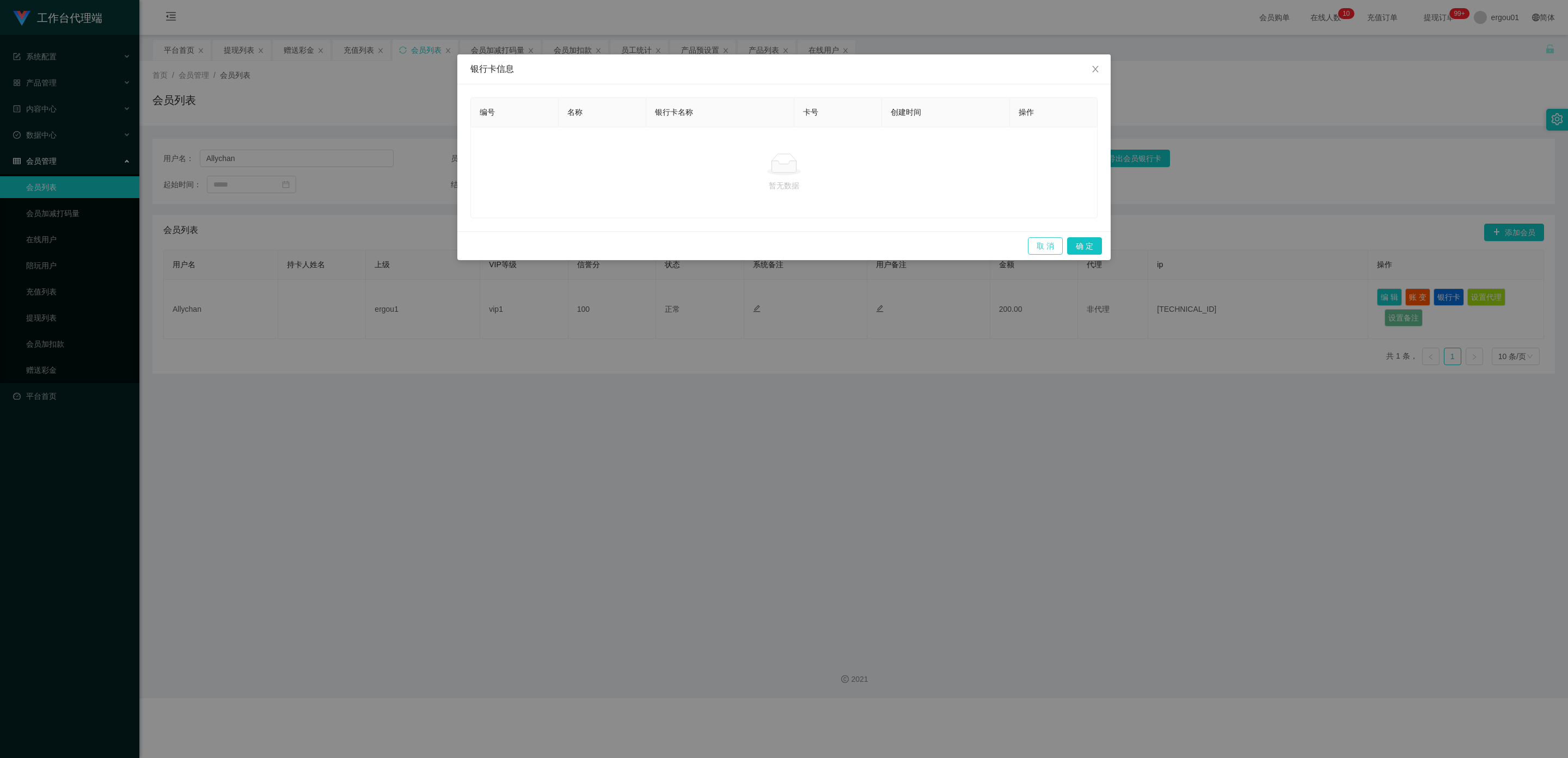
click at [683, 247] on button "取 消" at bounding box center [1046, 246] width 35 height 18
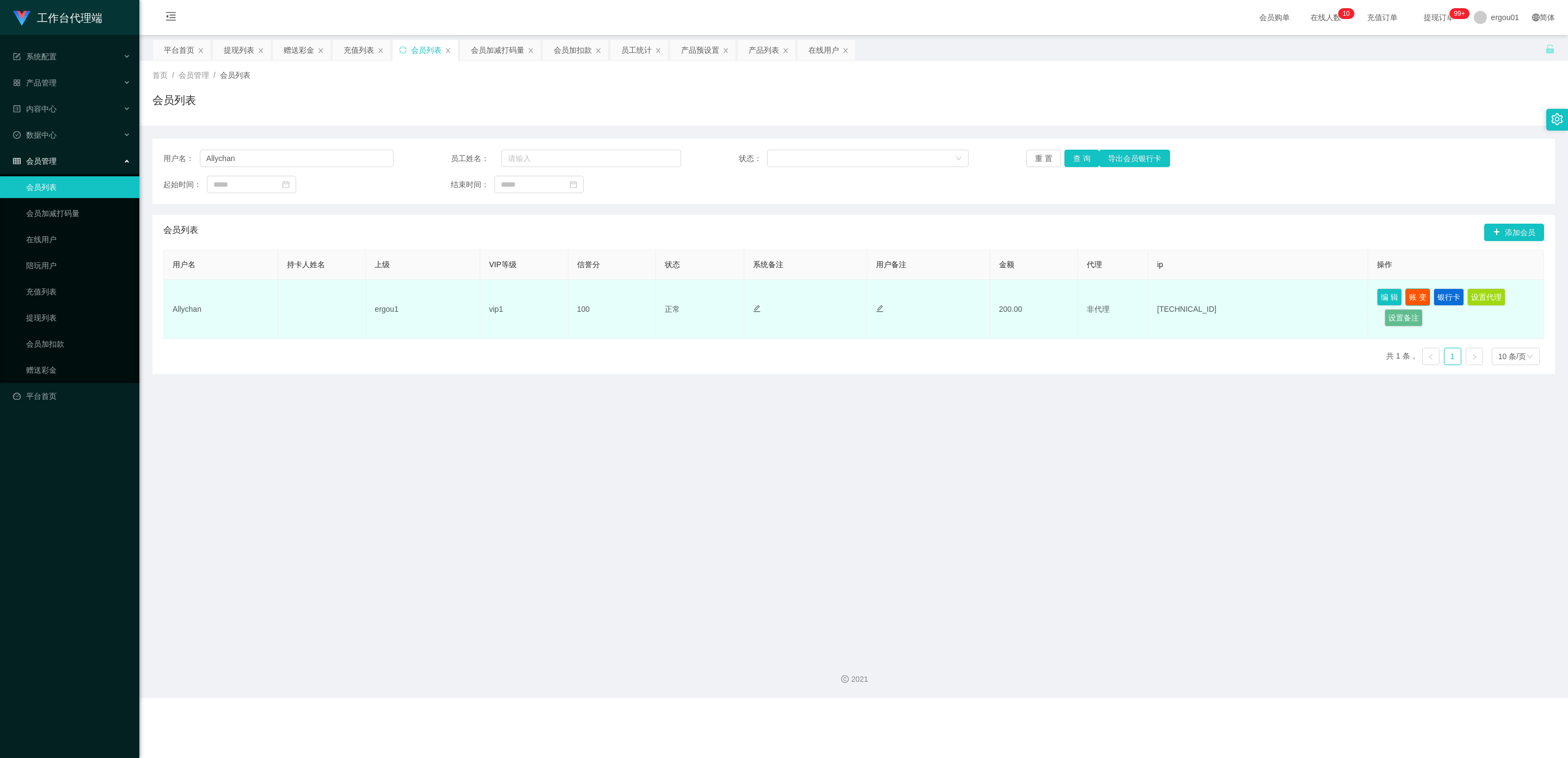
click at [683, 298] on button "账 变" at bounding box center [1418, 297] width 25 height 18
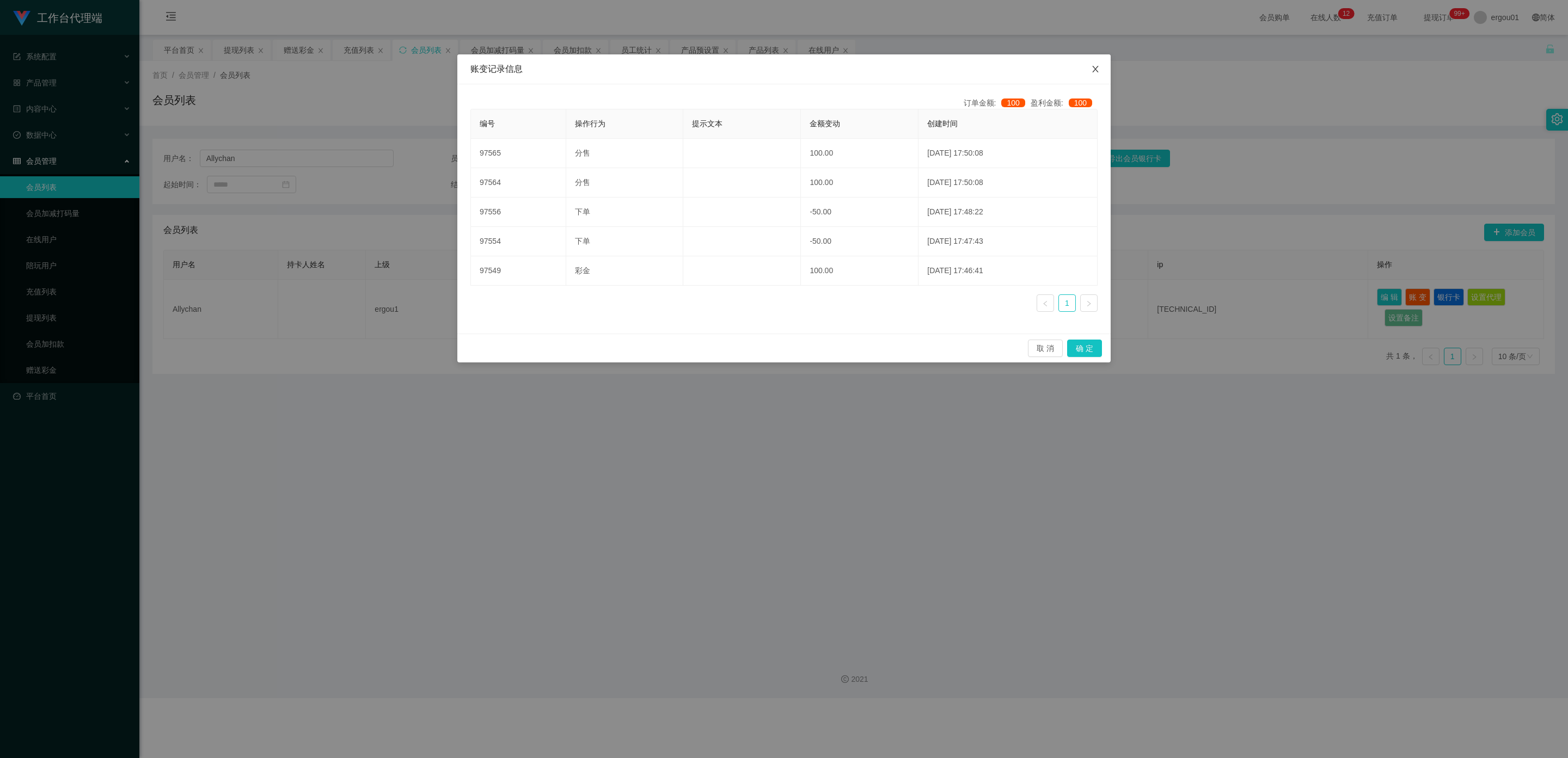
drag, startPoint x: 1096, startPoint y: 70, endPoint x: 1304, endPoint y: 5, distance: 217.9
click at [683, 70] on icon "图标: close" at bounding box center [1094, 70] width 6 height 7
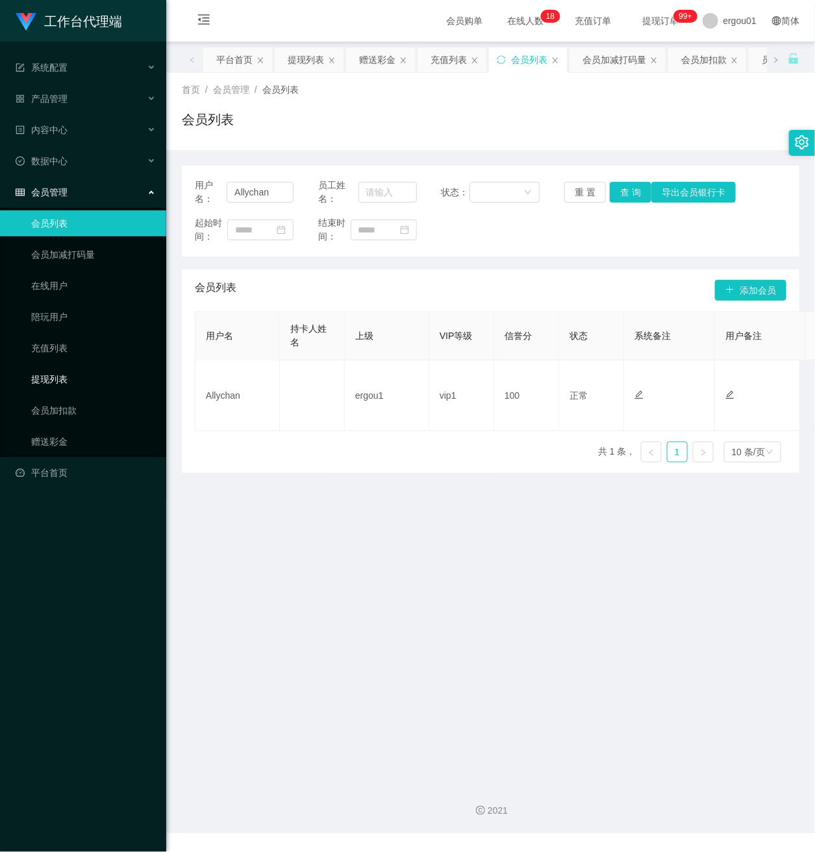
drag, startPoint x: 60, startPoint y: 423, endPoint x: 146, endPoint y: 356, distance: 108.3
click at [60, 429] on link "赠送彩金" at bounding box center [93, 442] width 125 height 26
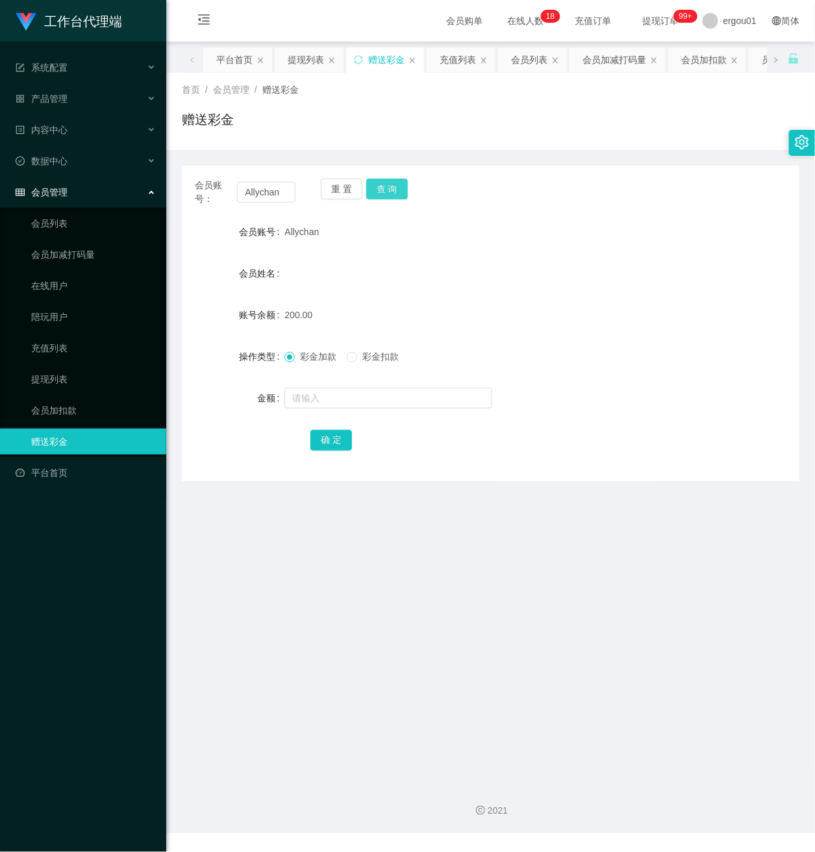
click at [388, 189] on button "查 询" at bounding box center [387, 189] width 42 height 21
click at [55, 210] on link "会员列表" at bounding box center [93, 223] width 125 height 26
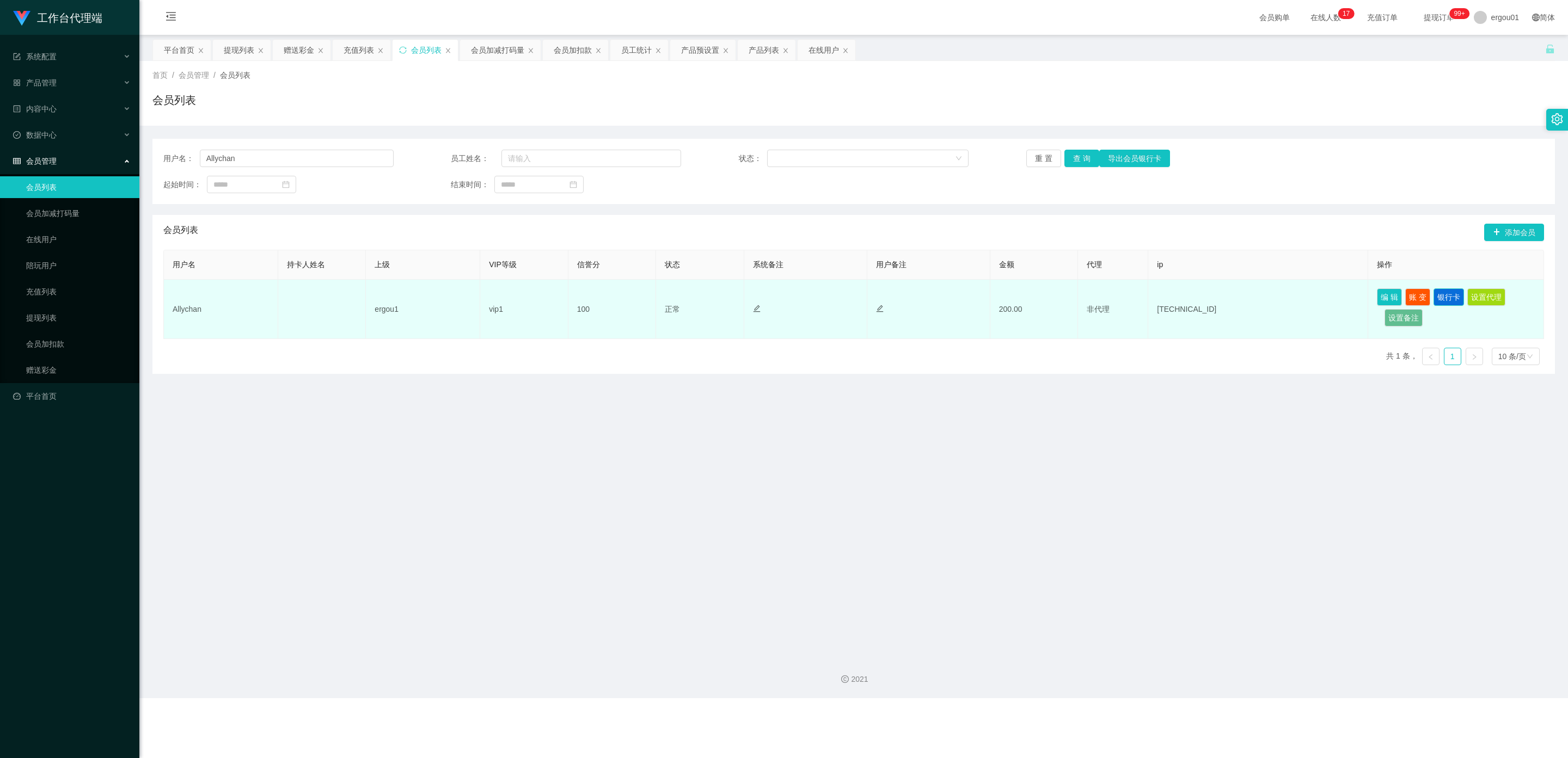
click at [683, 294] on button "银行卡" at bounding box center [1448, 297] width 30 height 18
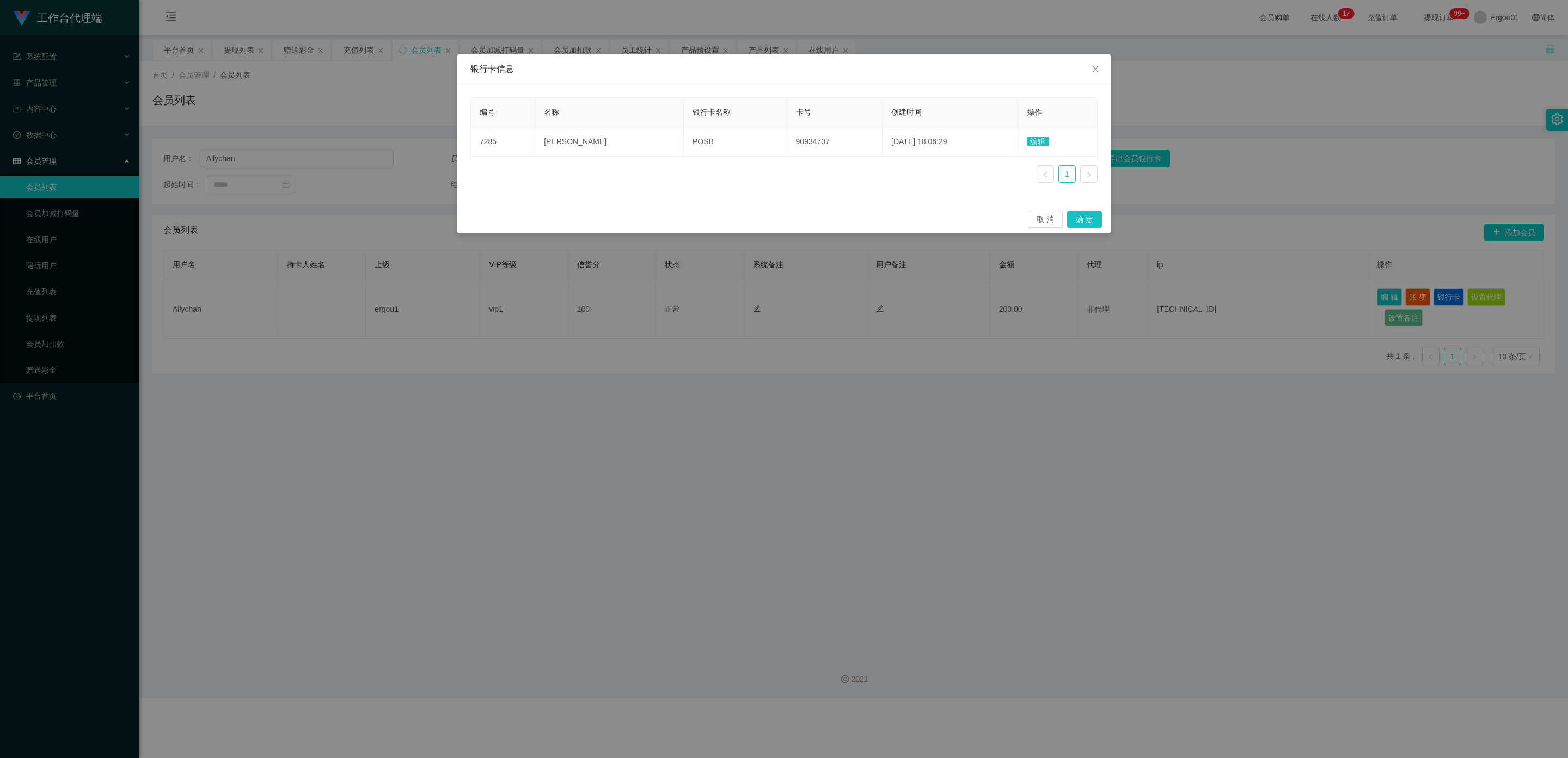
click at [683, 498] on div "银行卡信息 编号 名称 银行卡名称 卡号 创建时间 操作 [STREET_ADDRESS][PERSON_NAME] 90934707 [DATE] 18:0…" at bounding box center [784, 379] width 1568 height 758
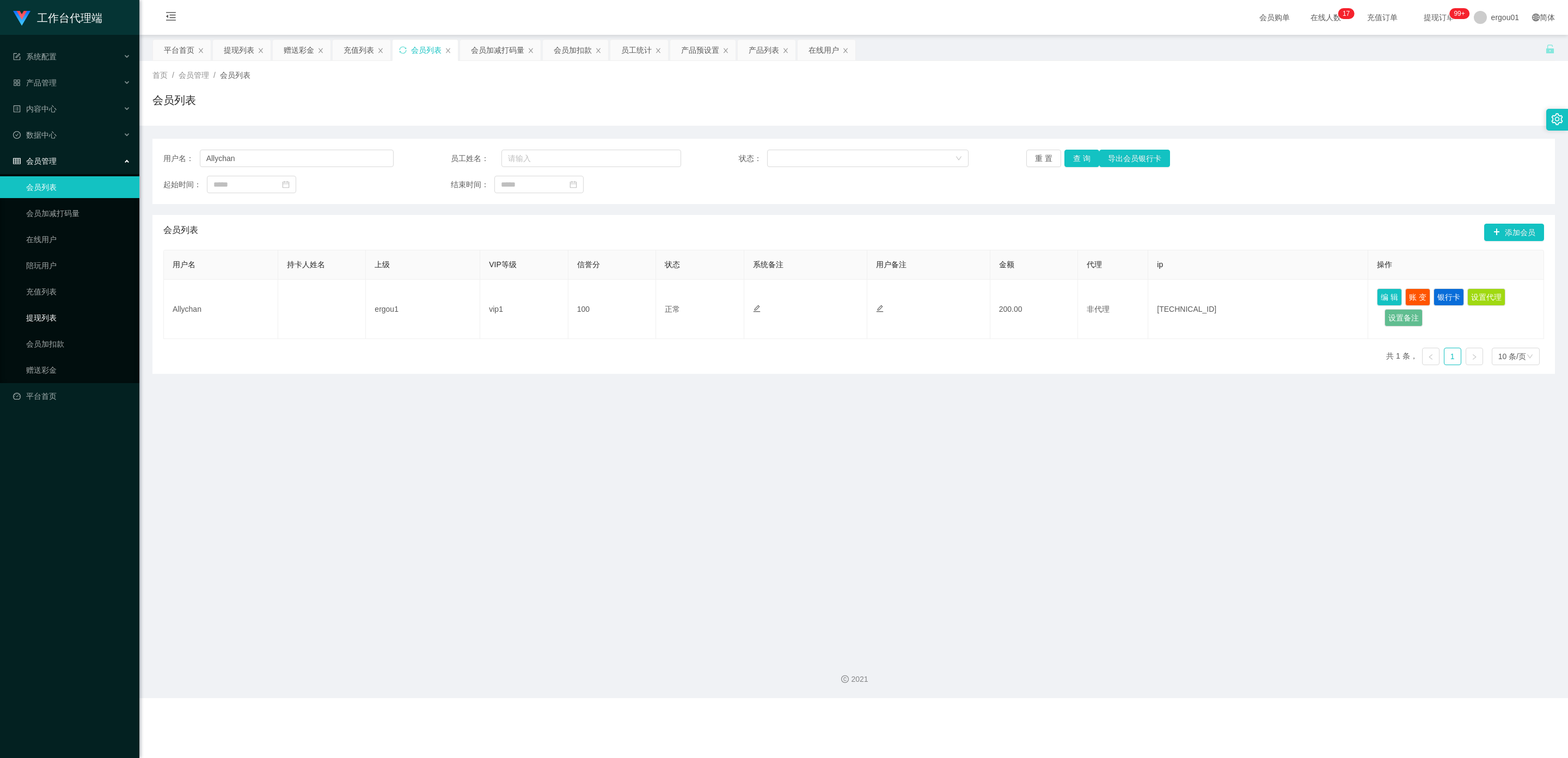
drag, startPoint x: 46, startPoint y: 304, endPoint x: 449, endPoint y: 271, distance: 404.3
click at [46, 307] on link "提现列表" at bounding box center [78, 318] width 105 height 22
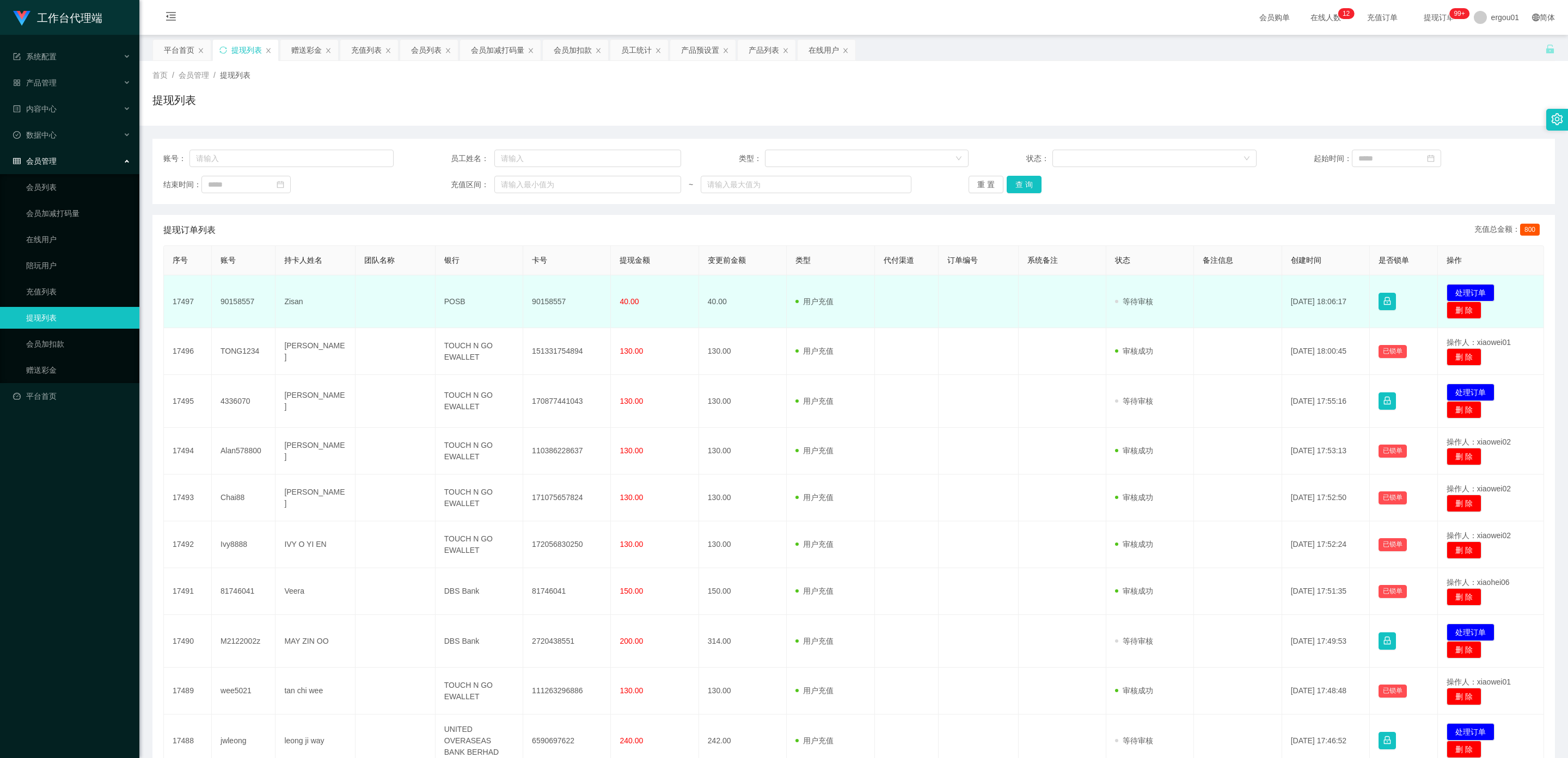
drag, startPoint x: 49, startPoint y: 350, endPoint x: 189, endPoint y: 304, distance: 147.4
click at [49, 350] on ul "会员列表 会员加减打码量 在线用户 陪玩用户 充值列表 提现列表 会员加扣款 赠送彩金" at bounding box center [70, 278] width 139 height 209
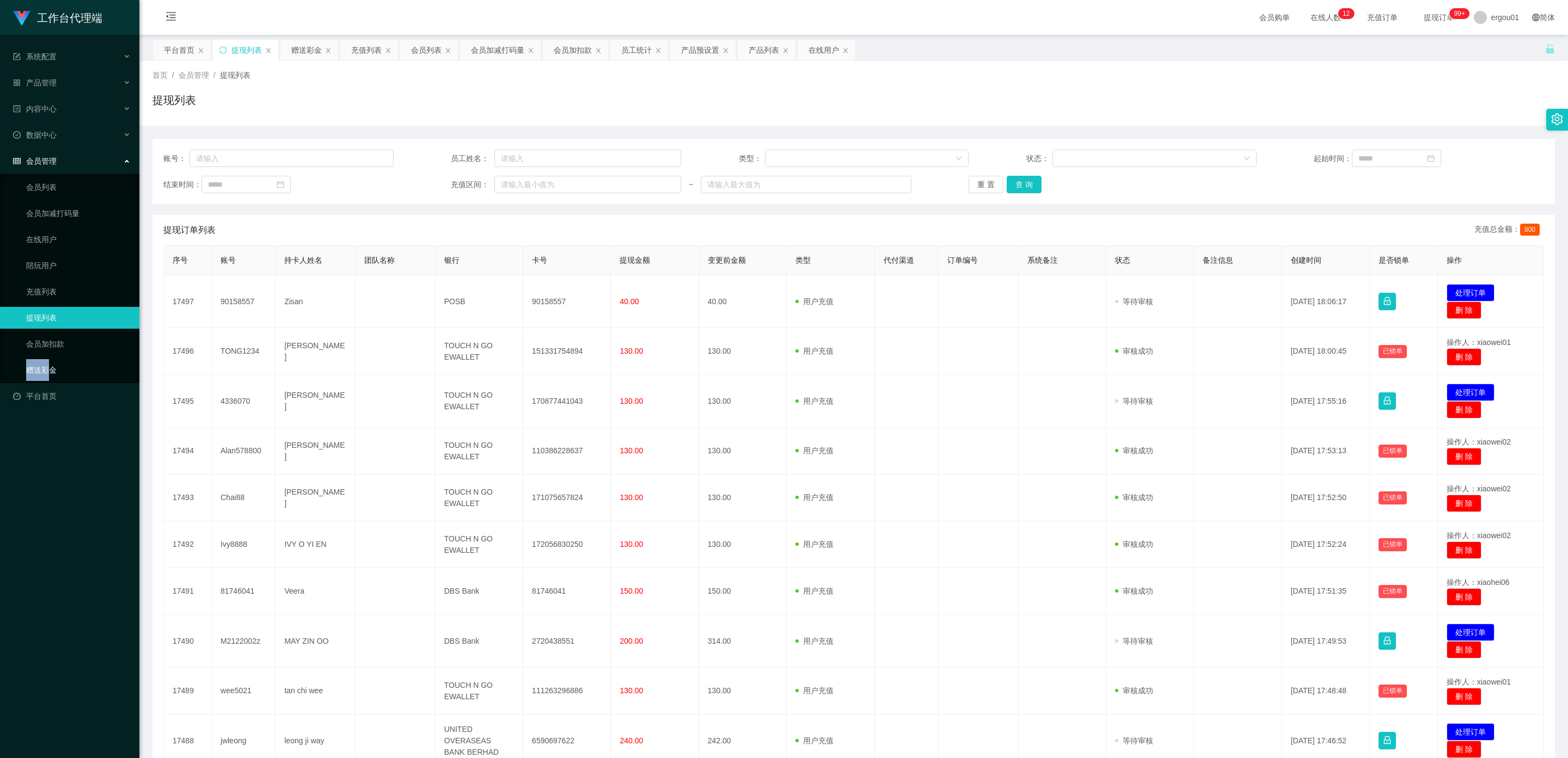
click at [85, 361] on link "赠送彩金" at bounding box center [78, 371] width 105 height 22
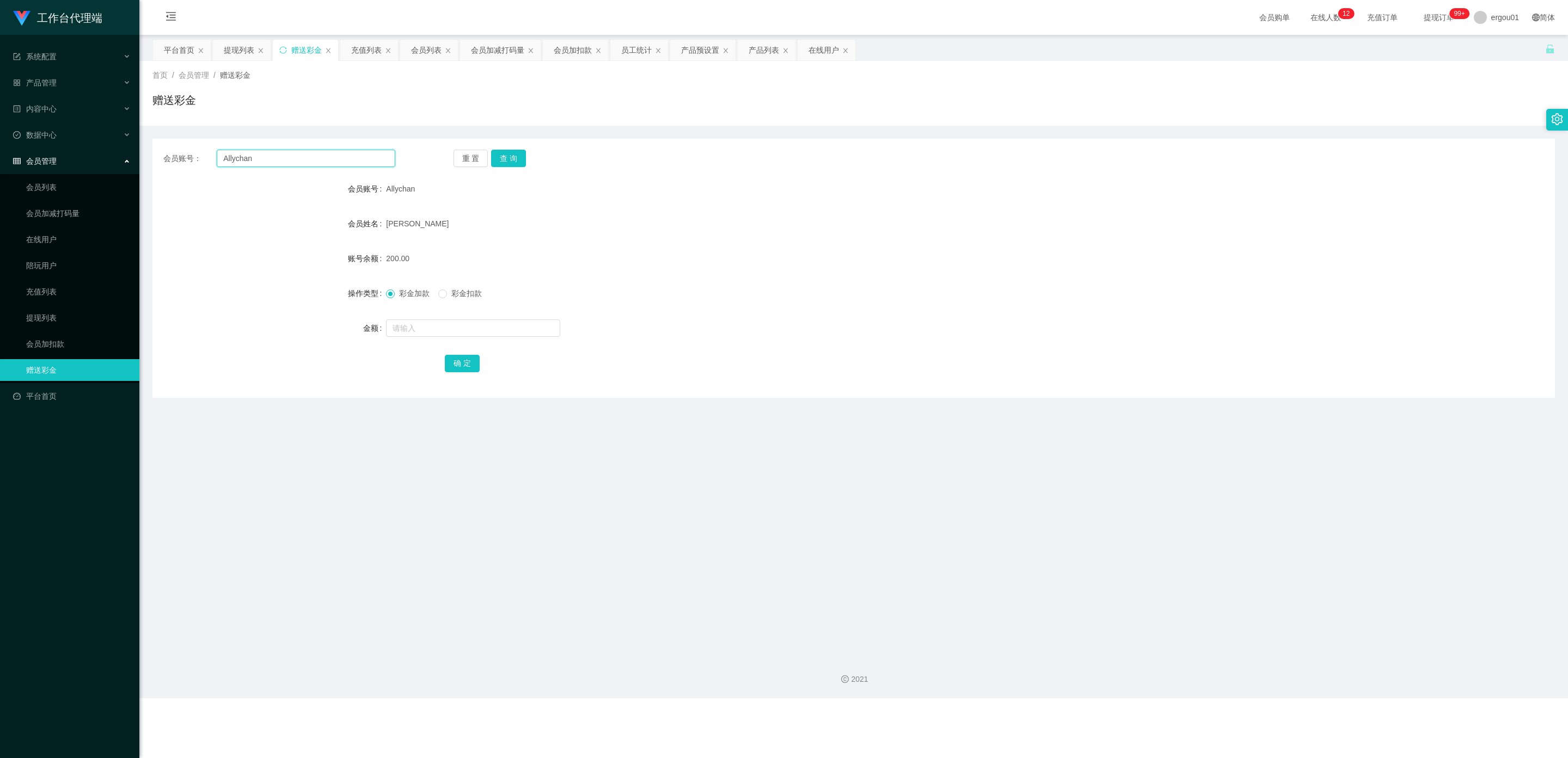
drag, startPoint x: 275, startPoint y: 159, endPoint x: 190, endPoint y: 160, distance: 85.0
click at [190, 160] on div "会员账号： Allychan" at bounding box center [279, 158] width 232 height 18
click at [511, 158] on button "查 询" at bounding box center [509, 158] width 35 height 18
click at [43, 307] on link "提现列表" at bounding box center [78, 318] width 105 height 22
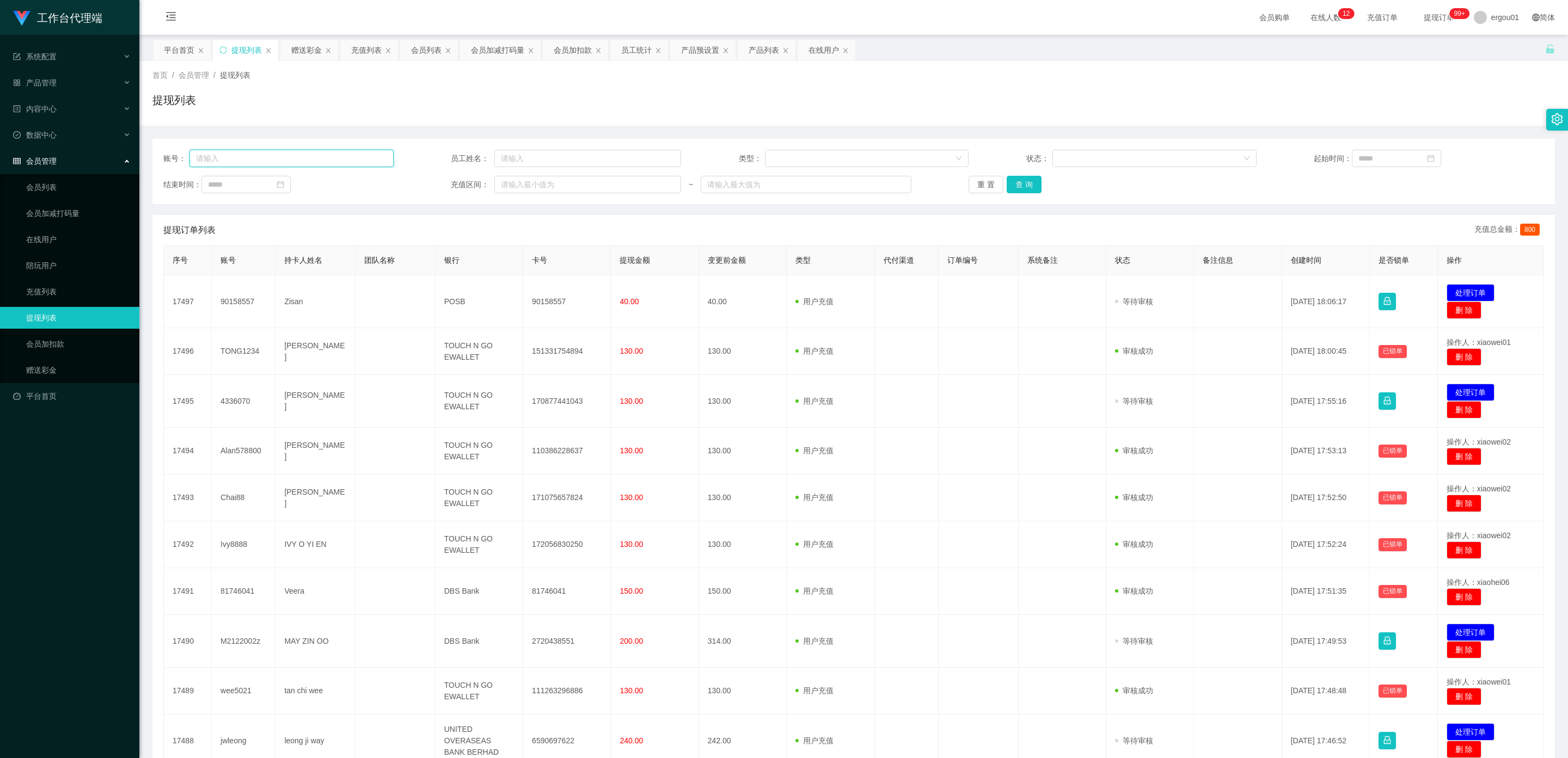
drag, startPoint x: 294, startPoint y: 158, endPoint x: 371, endPoint y: 170, distance: 77.9
click at [294, 158] on input "text" at bounding box center [291, 158] width 204 height 18
paste input "Allychan"
type input "Allychan"
click at [683, 185] on button "查 询" at bounding box center [1024, 184] width 35 height 18
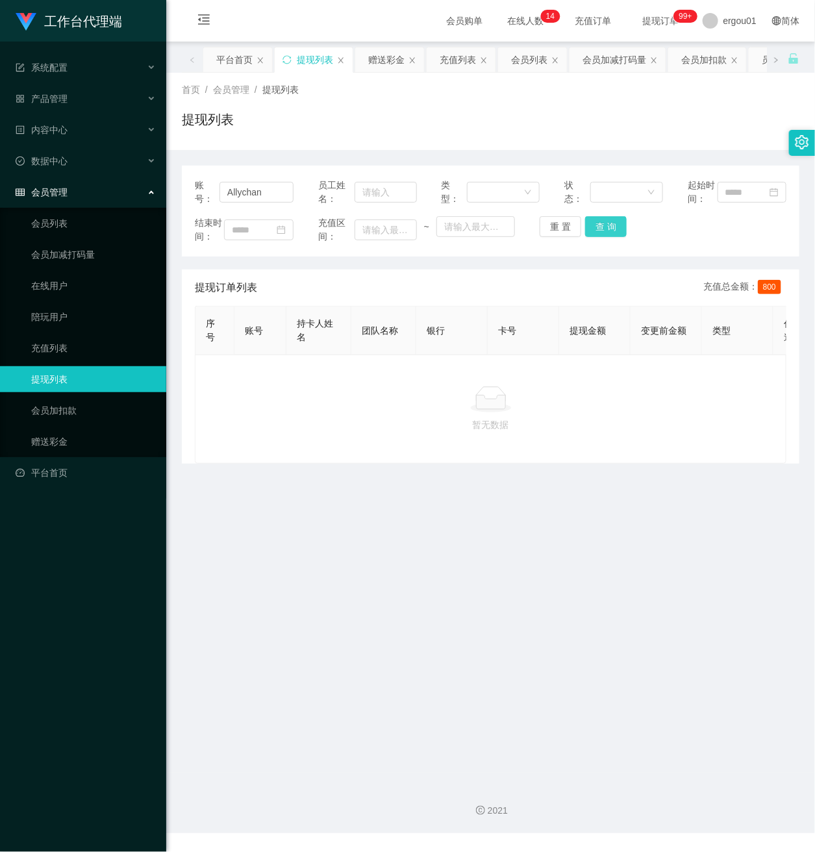
click at [601, 237] on button "查 询" at bounding box center [606, 226] width 42 height 21
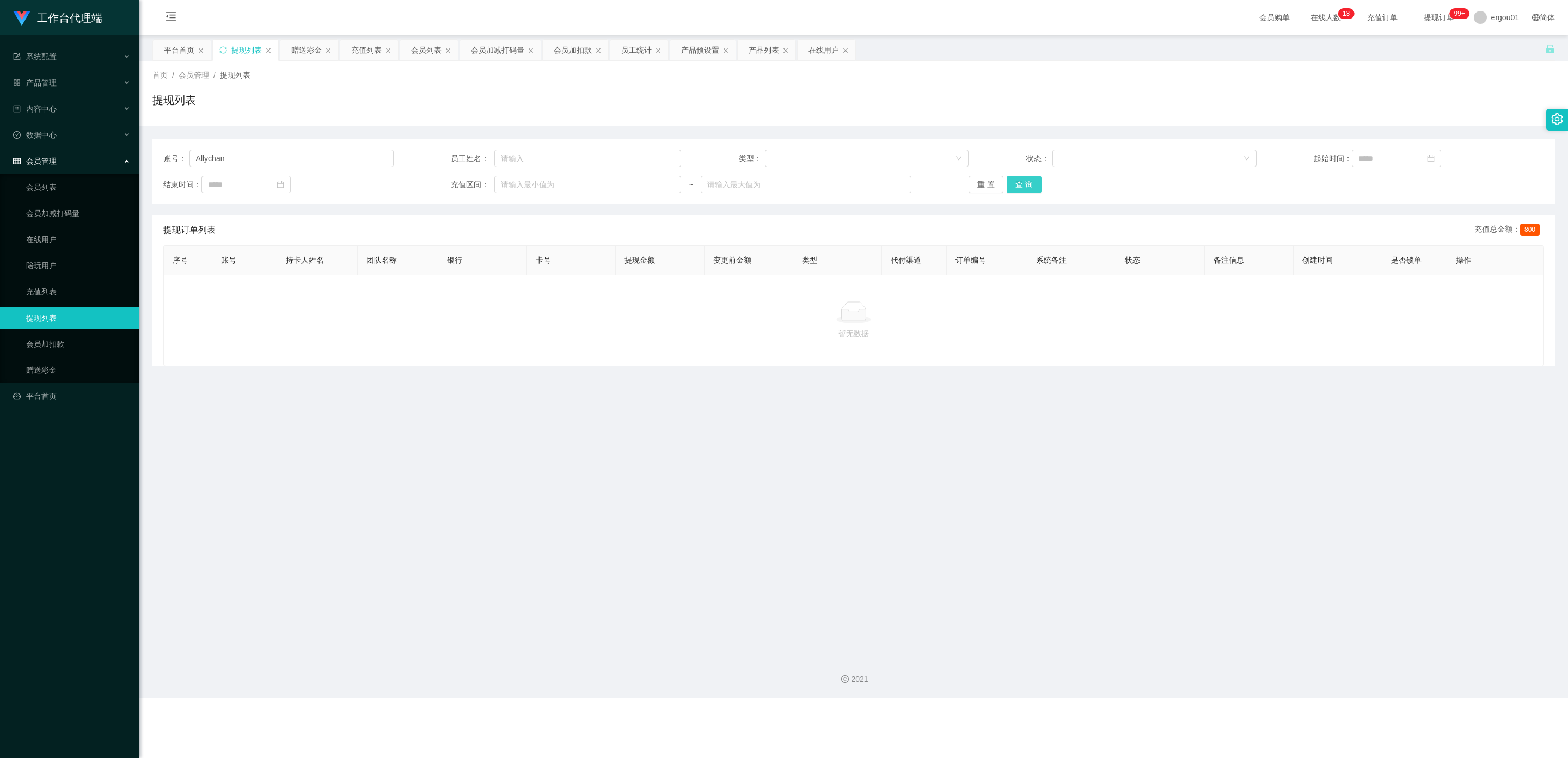
click at [683, 182] on button "查 询" at bounding box center [1024, 184] width 35 height 18
drag, startPoint x: 243, startPoint y: 159, endPoint x: 143, endPoint y: 144, distance: 101.1
click at [0, 130] on section "工作台代理端 系统配置 产品管理 产品列表 产品预设置 开奖记录 注单管理 即时注单 内容中心 数据中心 会员管理 会员列表 会员加减打码量 在线用户 陪玩用…" at bounding box center [784, 349] width 1568 height 698
click at [683, 184] on button "查 询" at bounding box center [1024, 184] width 35 height 18
click at [53, 176] on link "会员列表" at bounding box center [78, 187] width 105 height 22
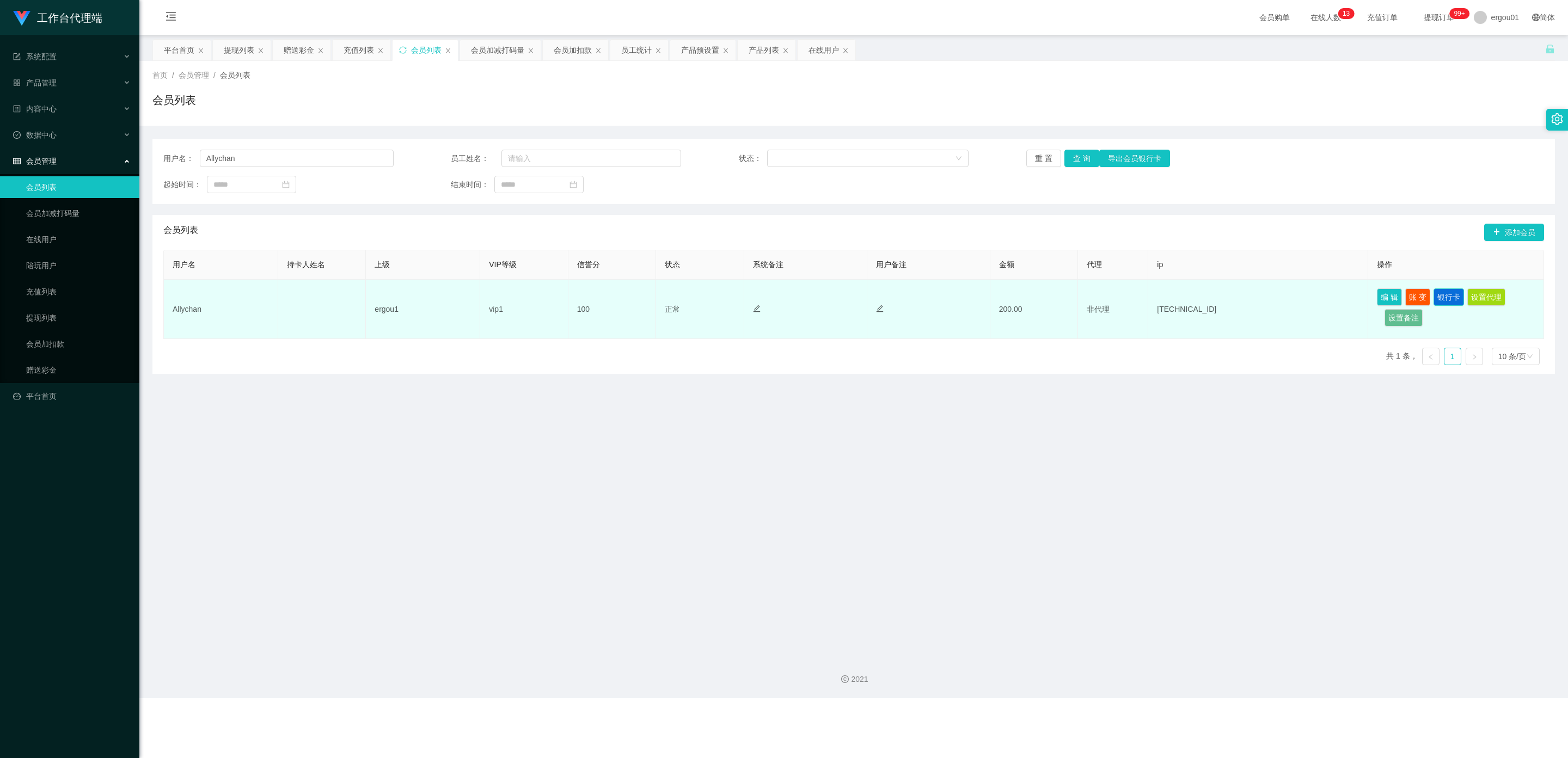
click at [683, 294] on button "银行卡" at bounding box center [1448, 297] width 30 height 18
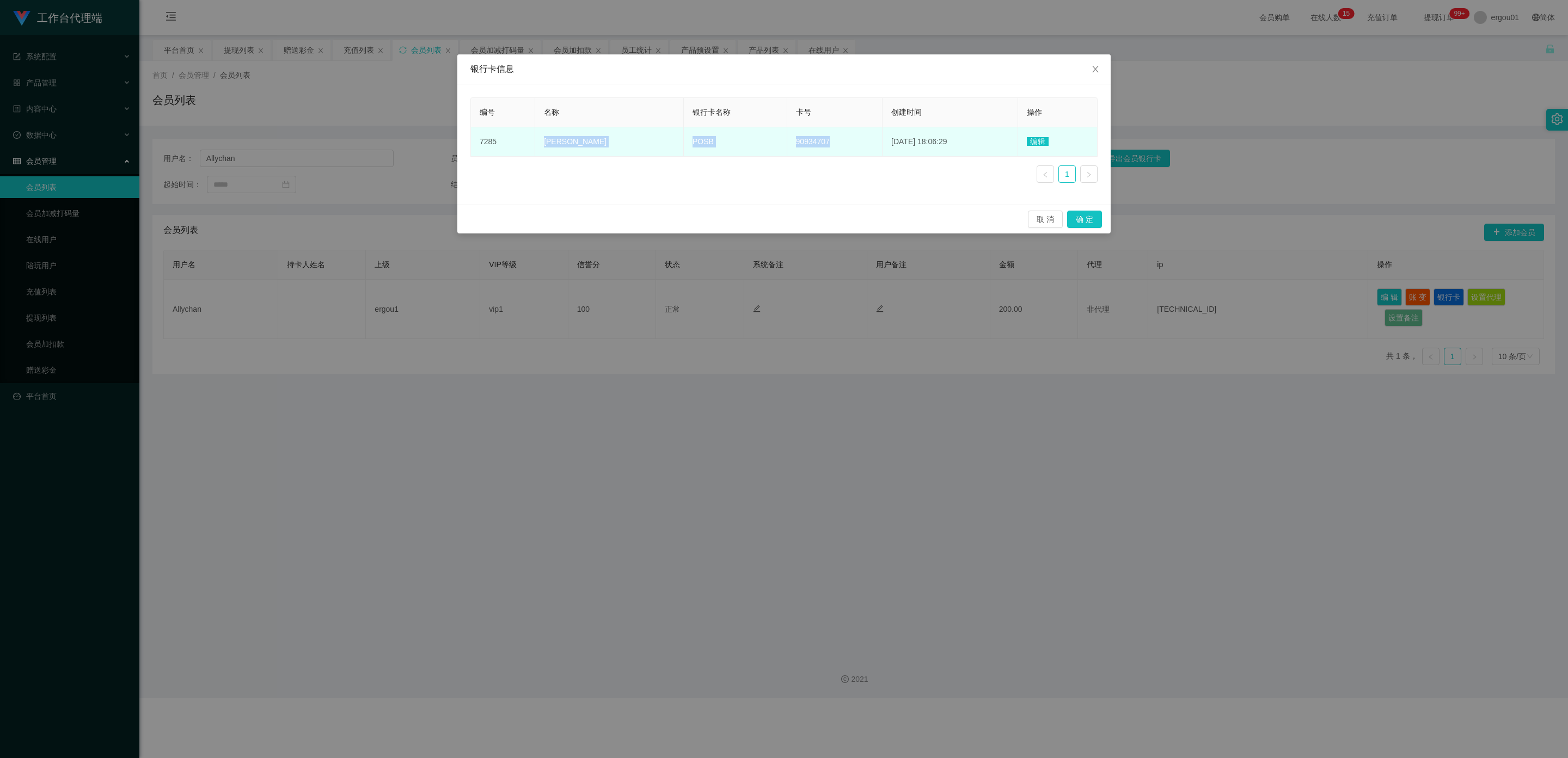
copy tr "[PERSON_NAME] POSB 90934707"
drag, startPoint x: 818, startPoint y: 141, endPoint x: 547, endPoint y: 156, distance: 271.4
click at [543, 143] on tr "7285 [PERSON_NAME] POSB 90934707 [DATE] 18:06:29 编辑" at bounding box center [784, 142] width 626 height 29
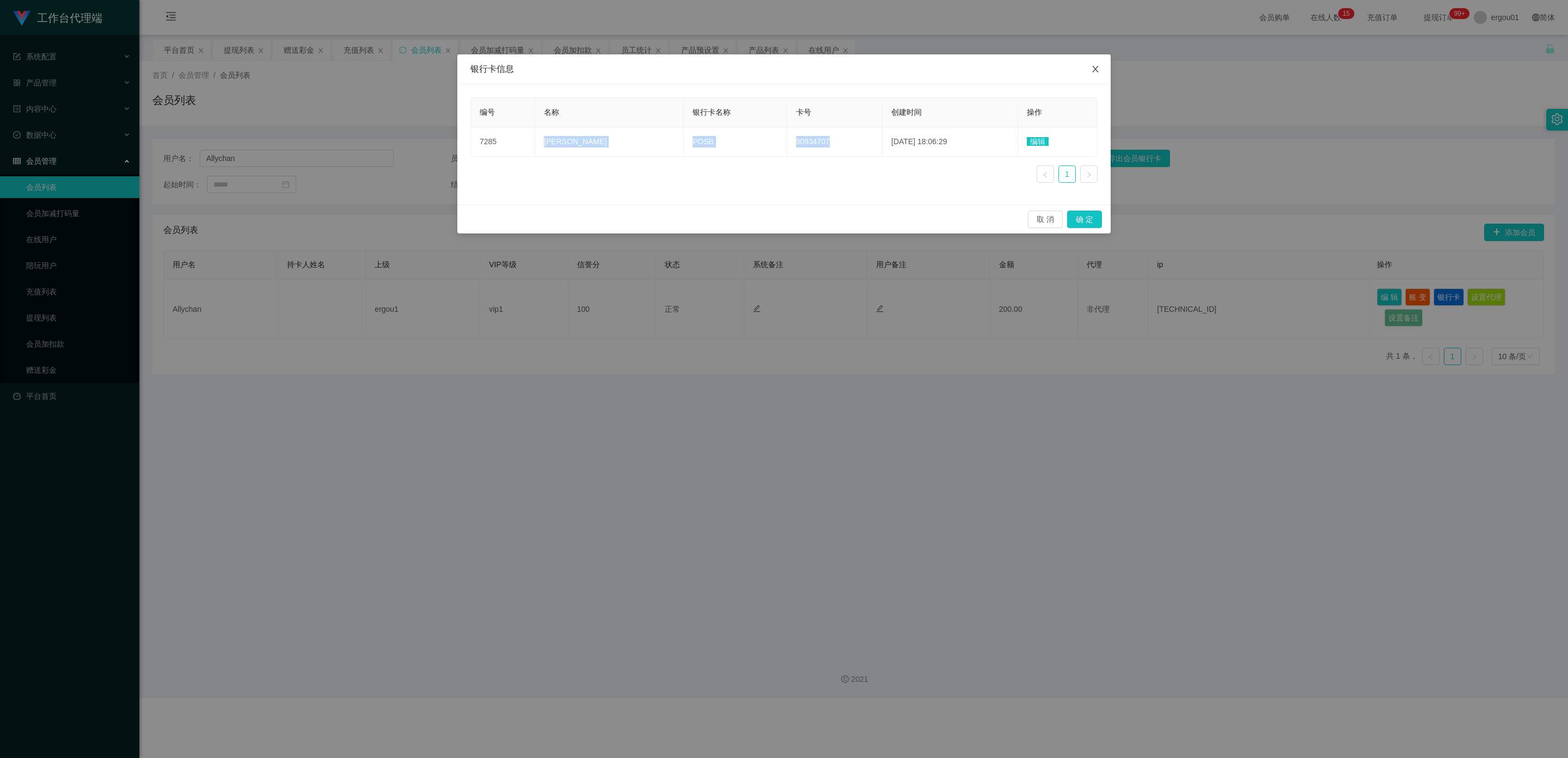
click at [683, 75] on span "Close" at bounding box center [1095, 70] width 30 height 30
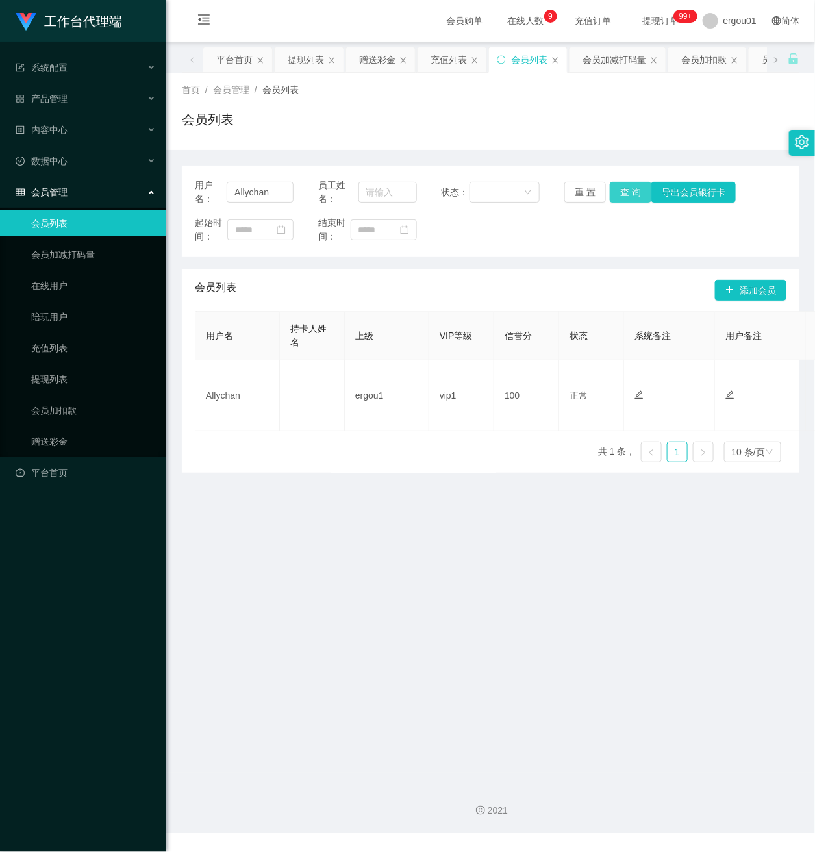
click at [627, 190] on button "查 询" at bounding box center [631, 192] width 42 height 21
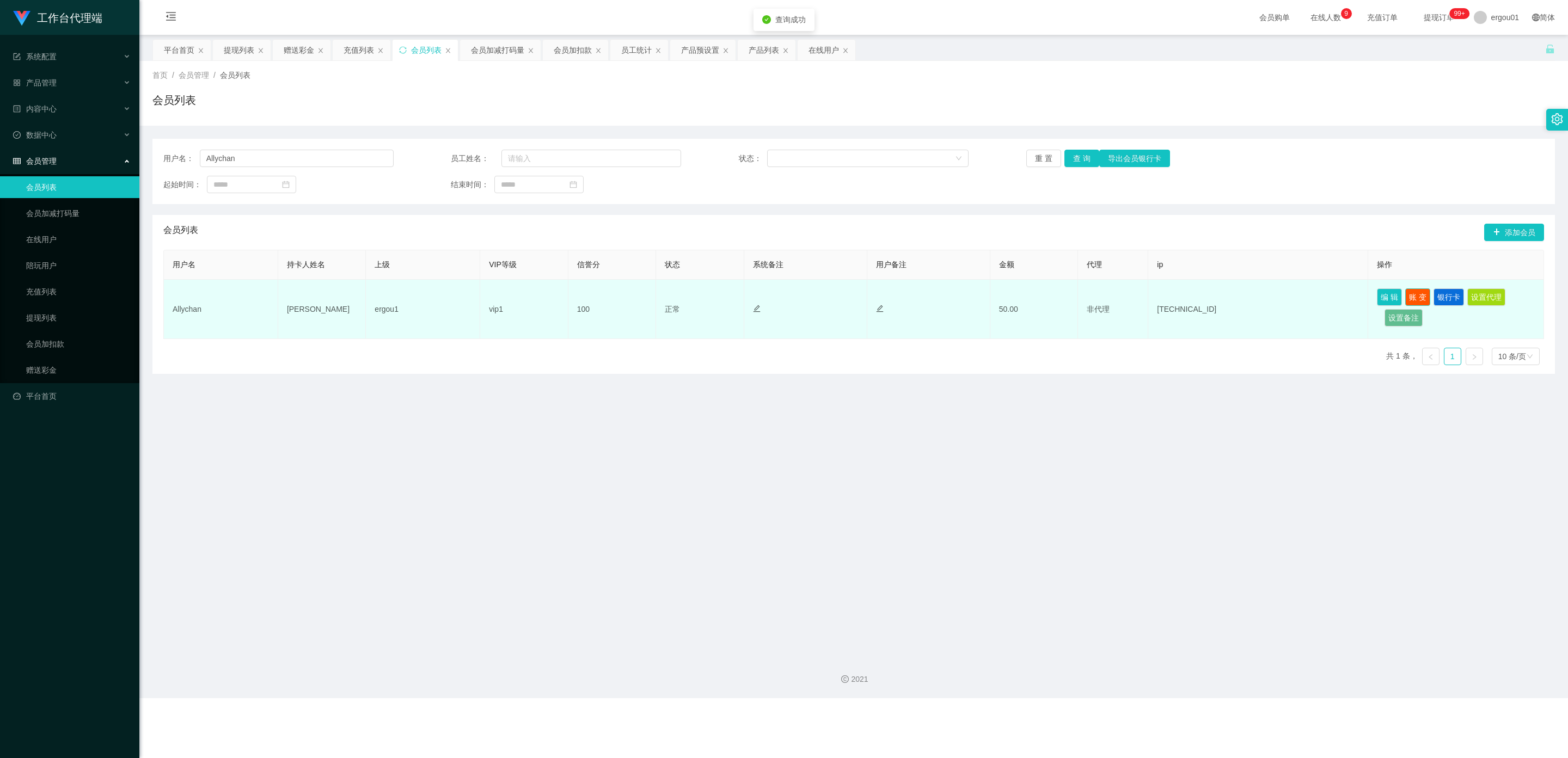
click at [683, 296] on button "账 变" at bounding box center [1418, 297] width 25 height 18
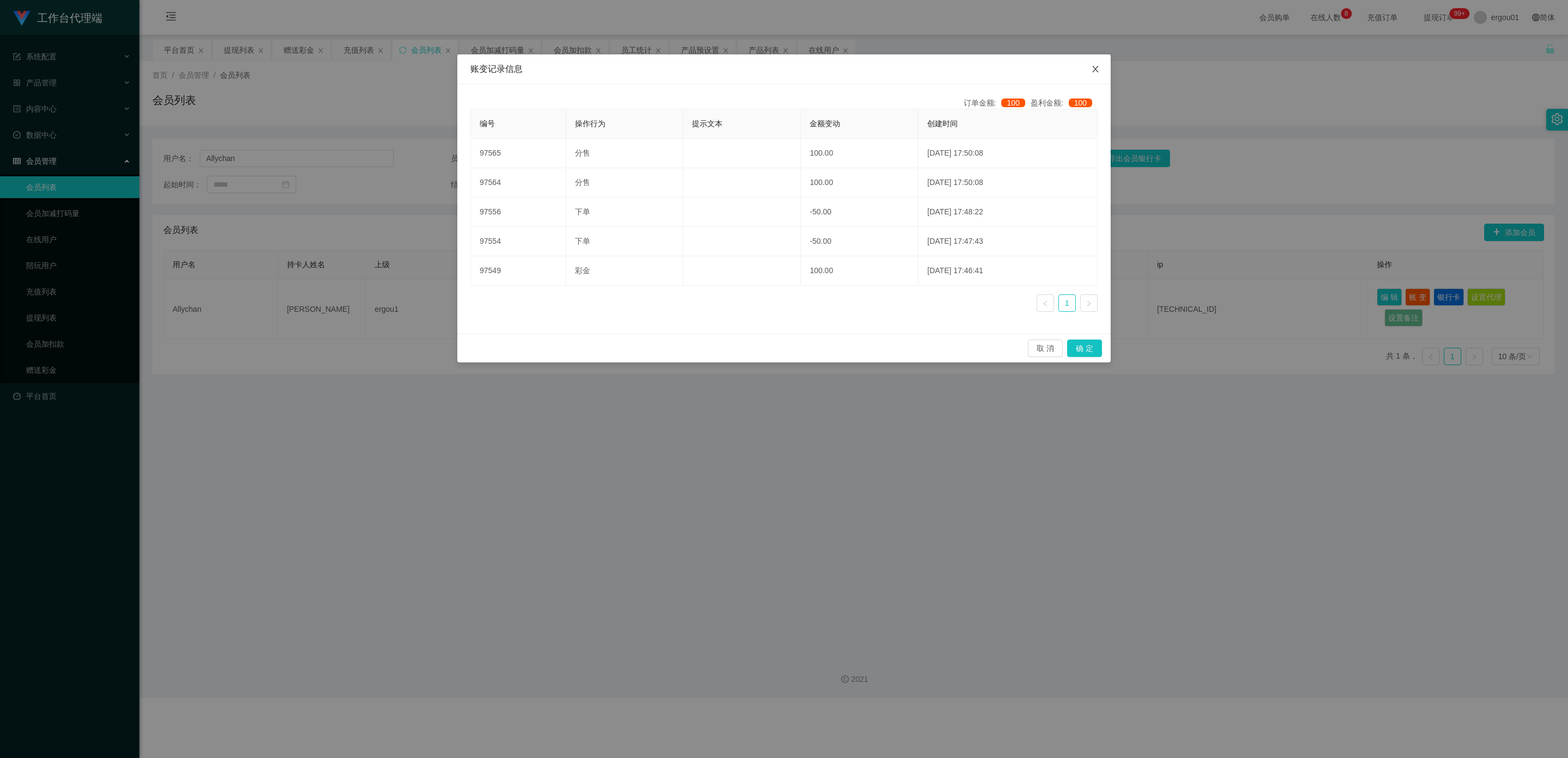
click at [683, 69] on span "Close" at bounding box center [1095, 70] width 30 height 30
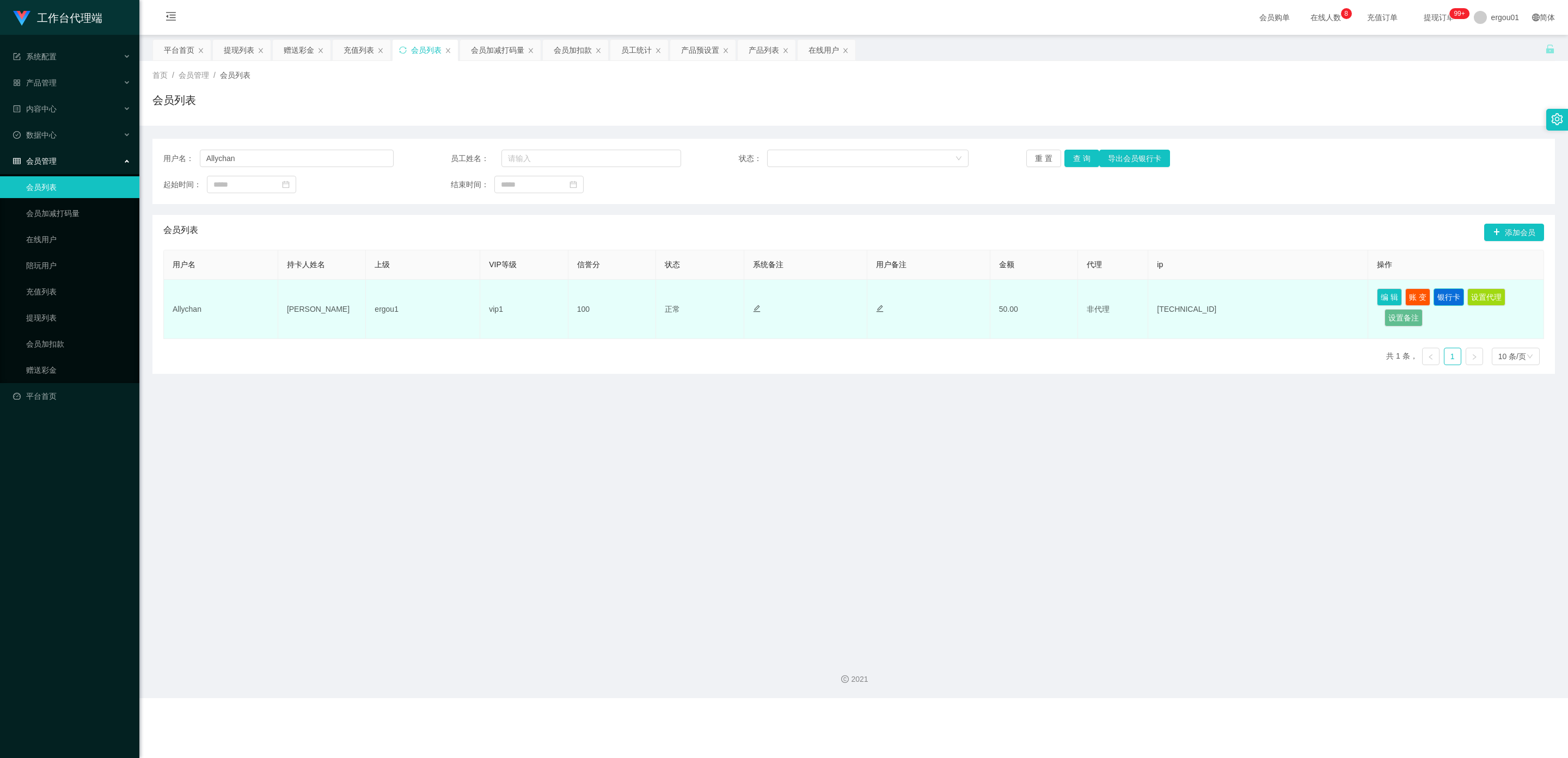
click at [683, 291] on button "银行卡" at bounding box center [1448, 297] width 30 height 18
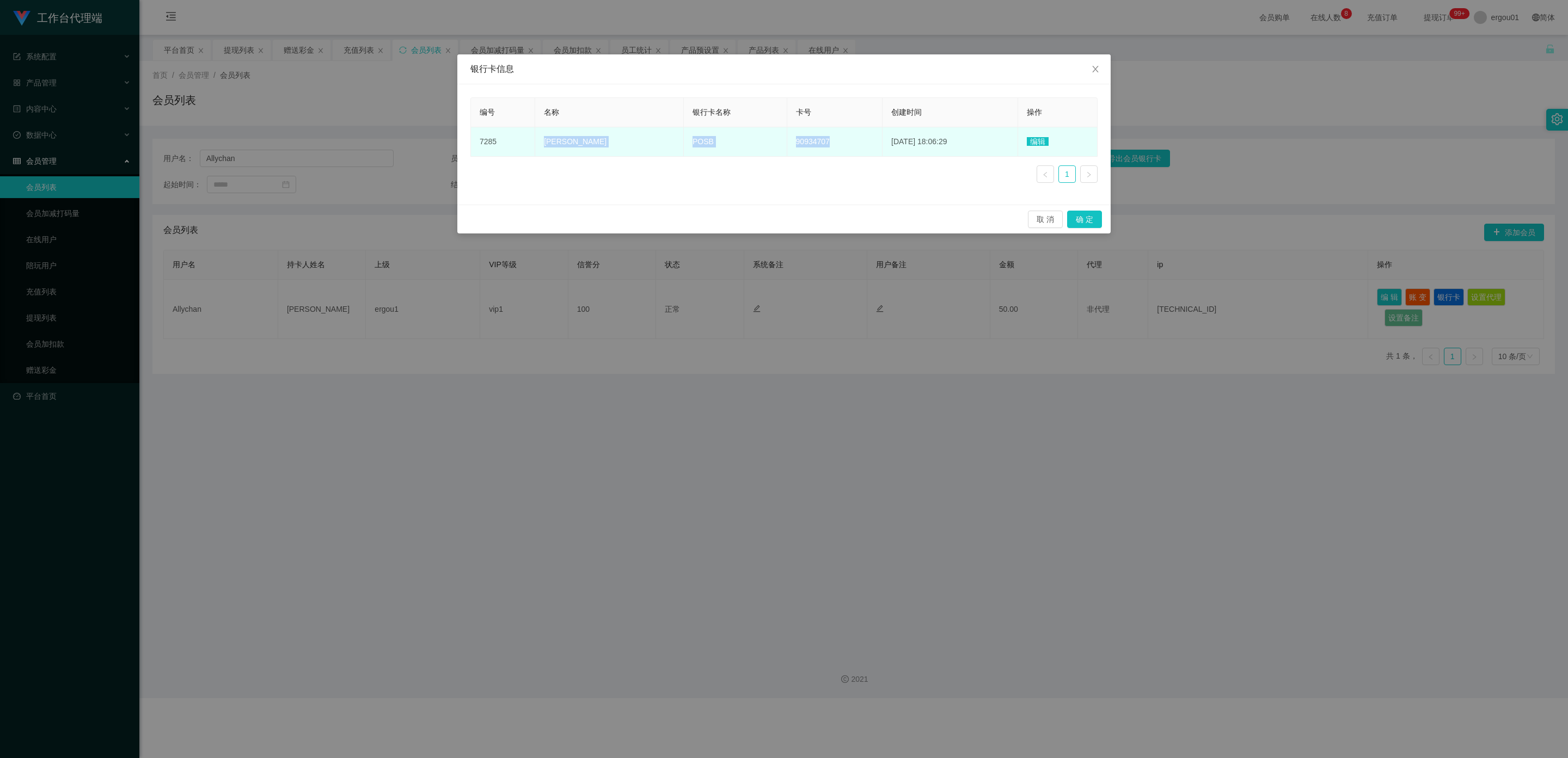
click at [683, 138] on td "90934707" at bounding box center [835, 142] width 96 height 29
click at [683, 148] on td "90934707" at bounding box center [835, 142] width 96 height 29
copy tr "[PERSON_NAME] POSB 90934707"
drag, startPoint x: 825, startPoint y: 143, endPoint x: 533, endPoint y: 141, distance: 292.0
click at [533, 141] on tr "7285 [PERSON_NAME] POSB 90934707 [DATE] 18:06:29 编辑" at bounding box center [784, 142] width 626 height 29
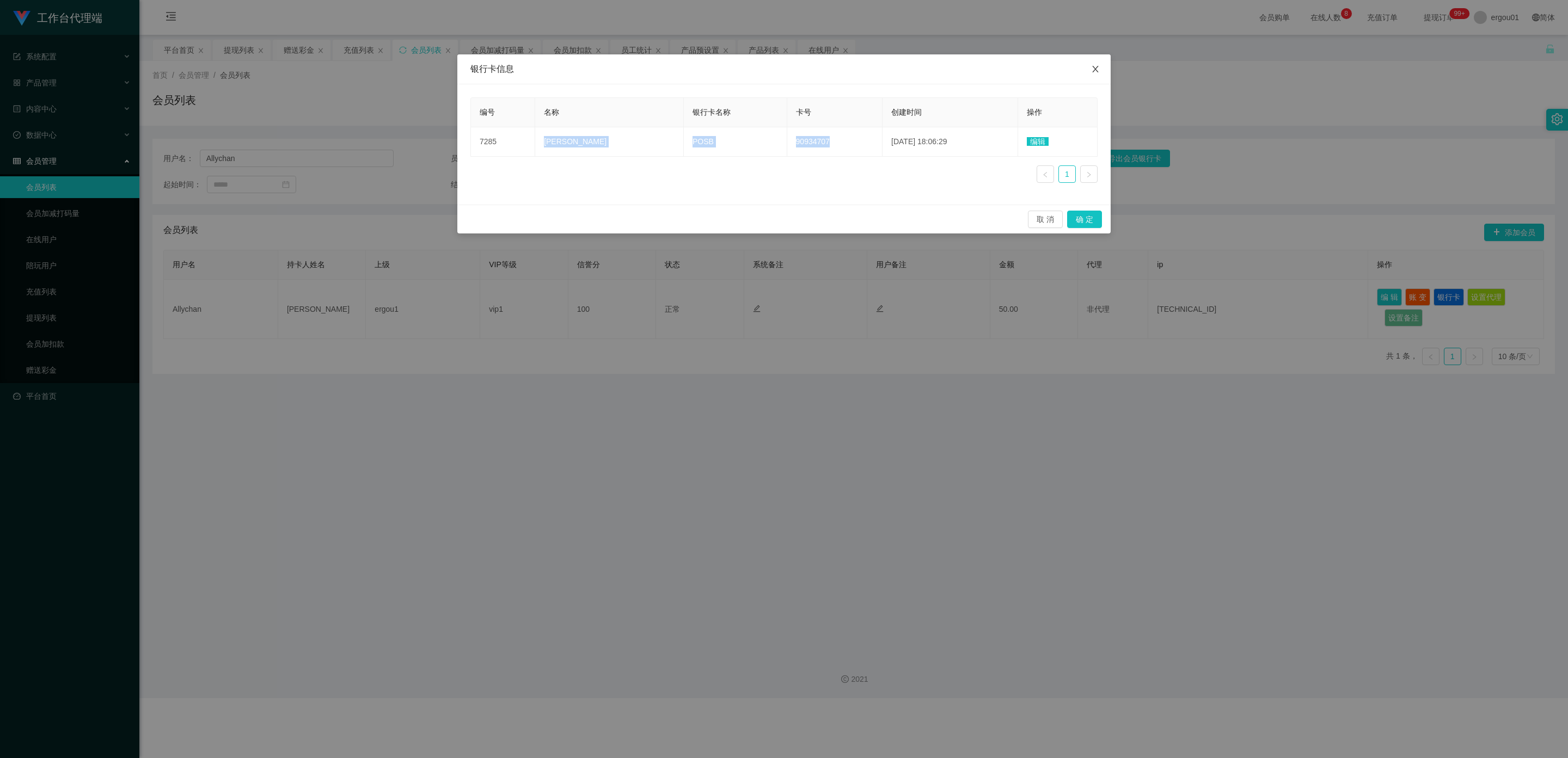
drag, startPoint x: 1101, startPoint y: 70, endPoint x: 1342, endPoint y: 3, distance: 250.1
click at [683, 70] on span "Close" at bounding box center [1095, 70] width 30 height 30
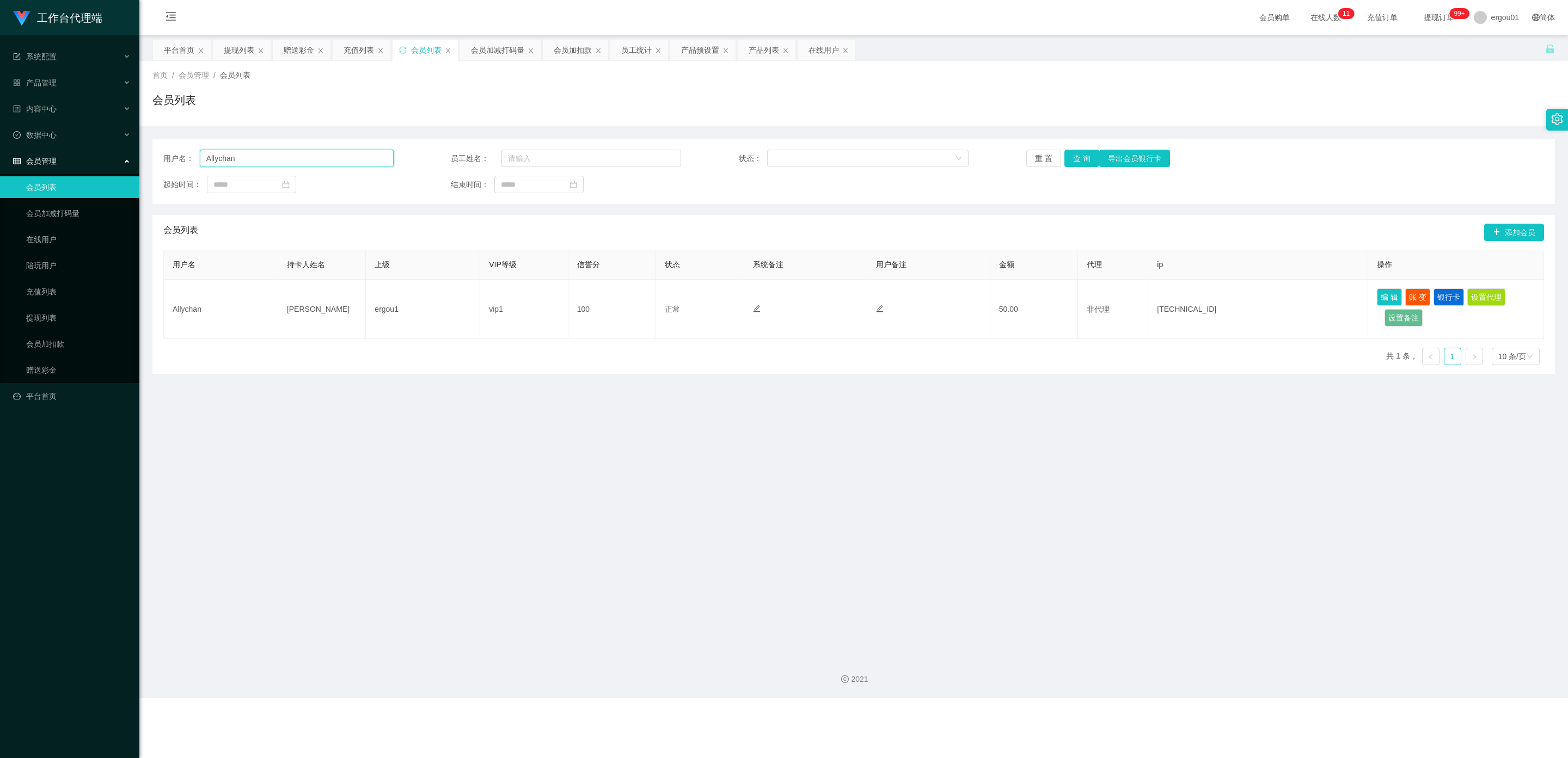
drag, startPoint x: 242, startPoint y: 164, endPoint x: 77, endPoint y: 150, distance: 165.6
click at [0, 153] on section "工作台代理端 系统配置 产品管理 产品列表 产品预设置 开奖记录 注单管理 即时注单 内容中心 数据中心 会员管理 会员列表 会员加减打码量 在线用户 陪玩用…" at bounding box center [784, 349] width 1568 height 698
click at [41, 308] on link "提现列表" at bounding box center [78, 318] width 105 height 22
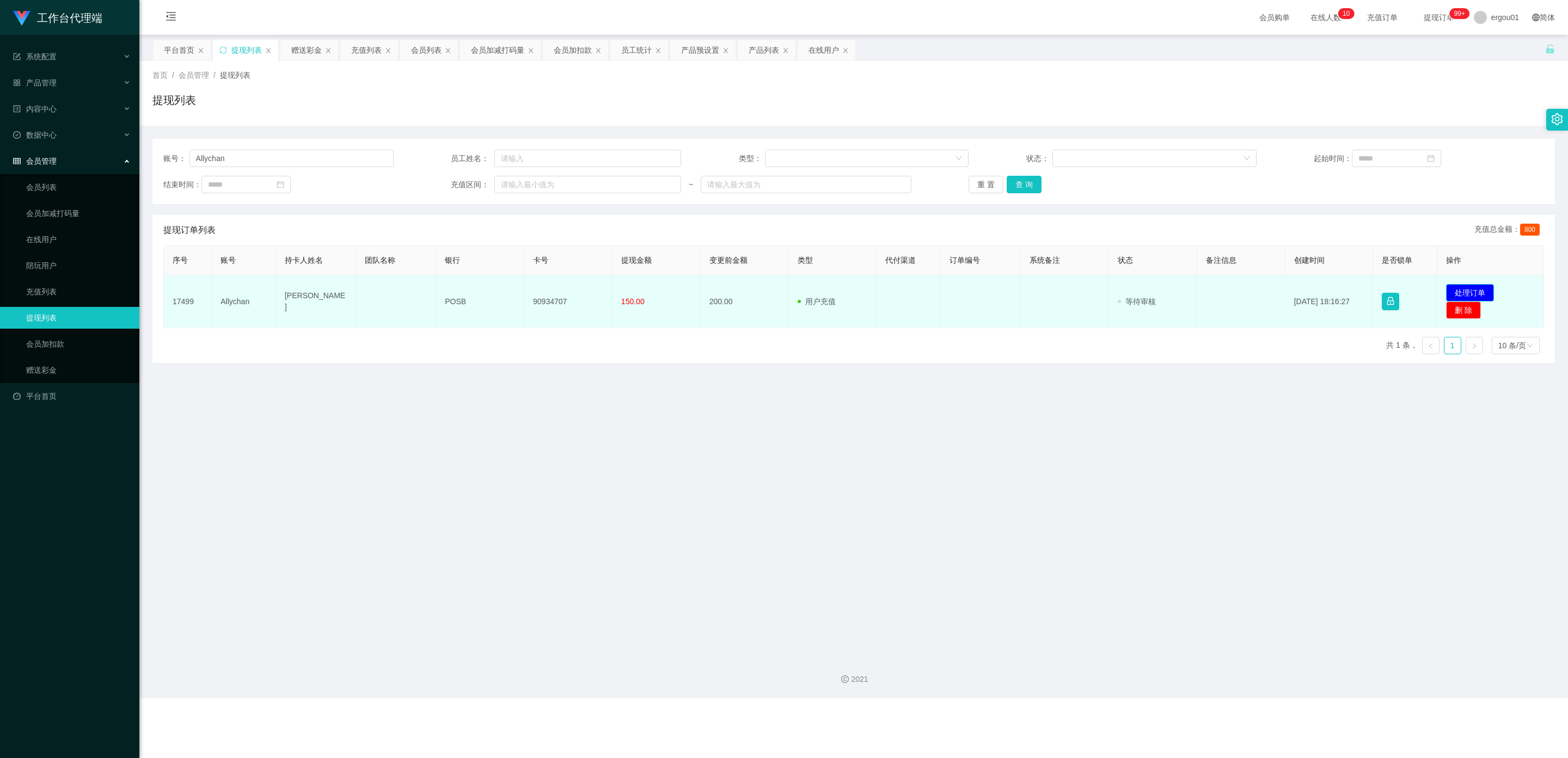
click at [683, 293] on button "处理订单" at bounding box center [1469, 293] width 48 height 18
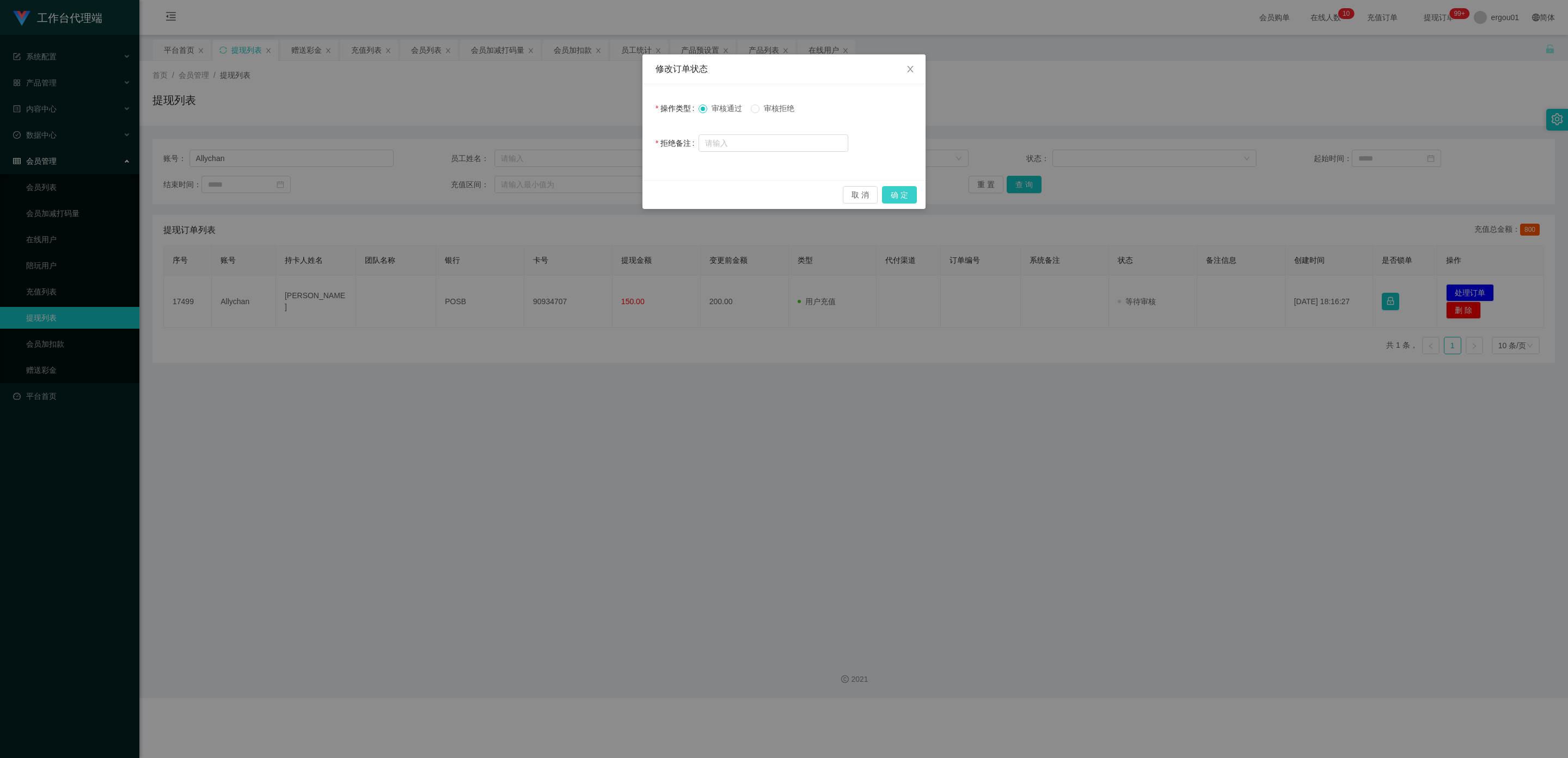
click at [683, 188] on button "确 定" at bounding box center [900, 195] width 35 height 18
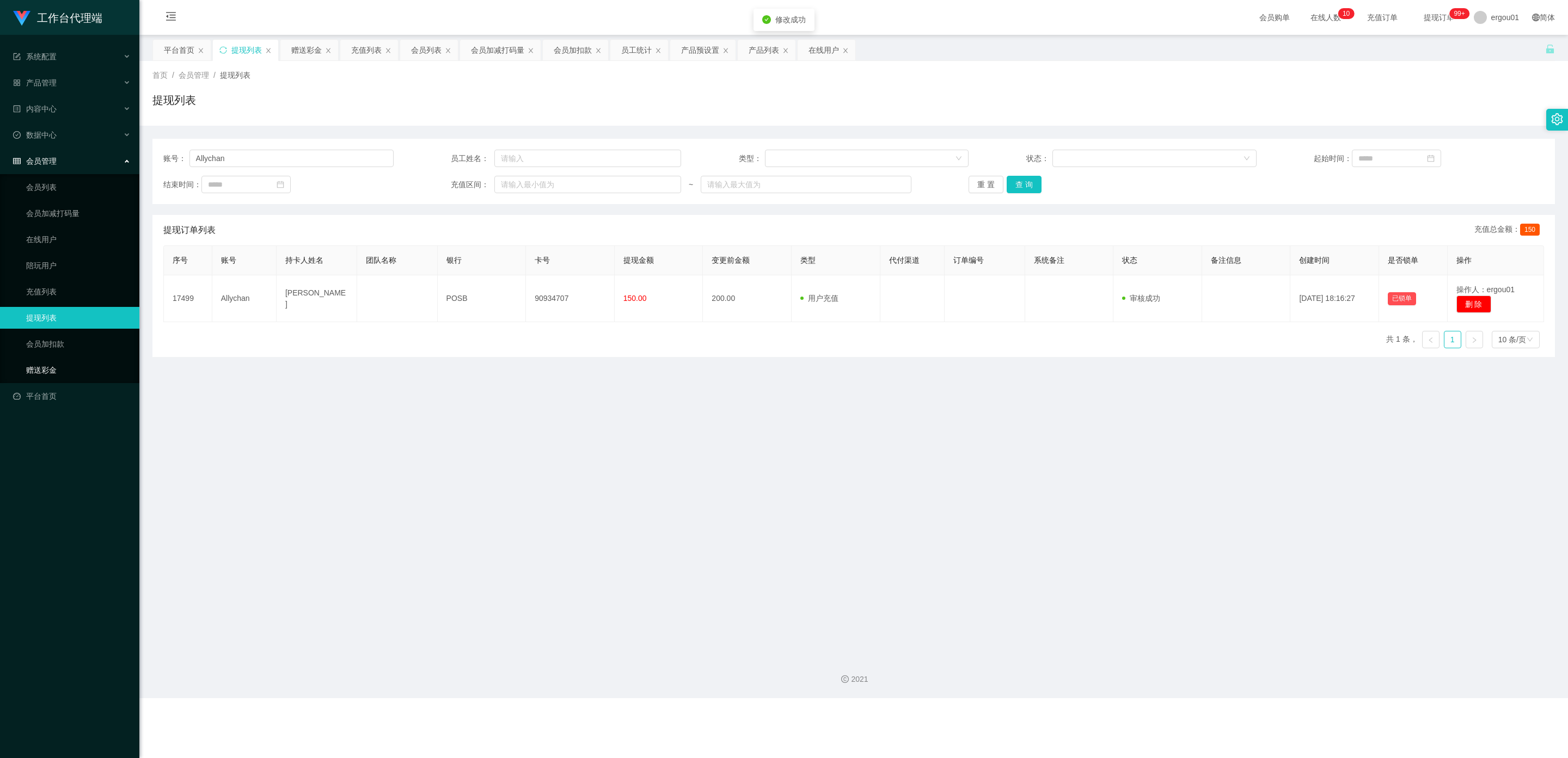
click at [35, 360] on link "赠送彩金" at bounding box center [78, 371] width 105 height 22
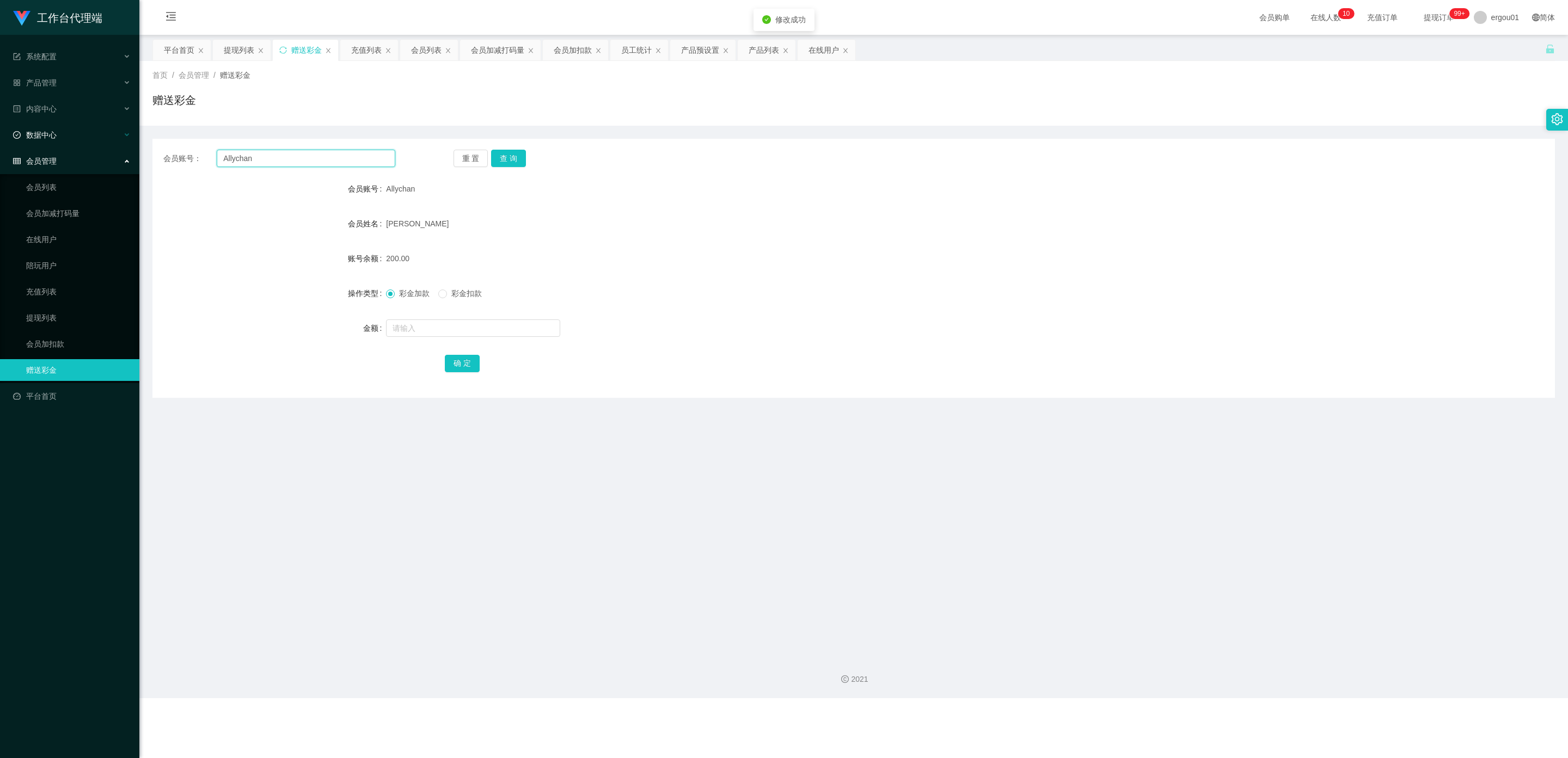
drag, startPoint x: 266, startPoint y: 159, endPoint x: 0, endPoint y: 117, distance: 269.3
click at [0, 117] on section "工作台代理端 系统配置 产品管理 产品列表 产品预设置 开奖记录 注单管理 即时注单 内容中心 数据中心 会员管理 会员列表 会员加减打码量 在线用户 陪玩用…" at bounding box center [784, 349] width 1568 height 698
click at [501, 162] on button "查 询" at bounding box center [509, 158] width 35 height 18
click at [408, 333] on input "text" at bounding box center [473, 328] width 174 height 18
type input "50"
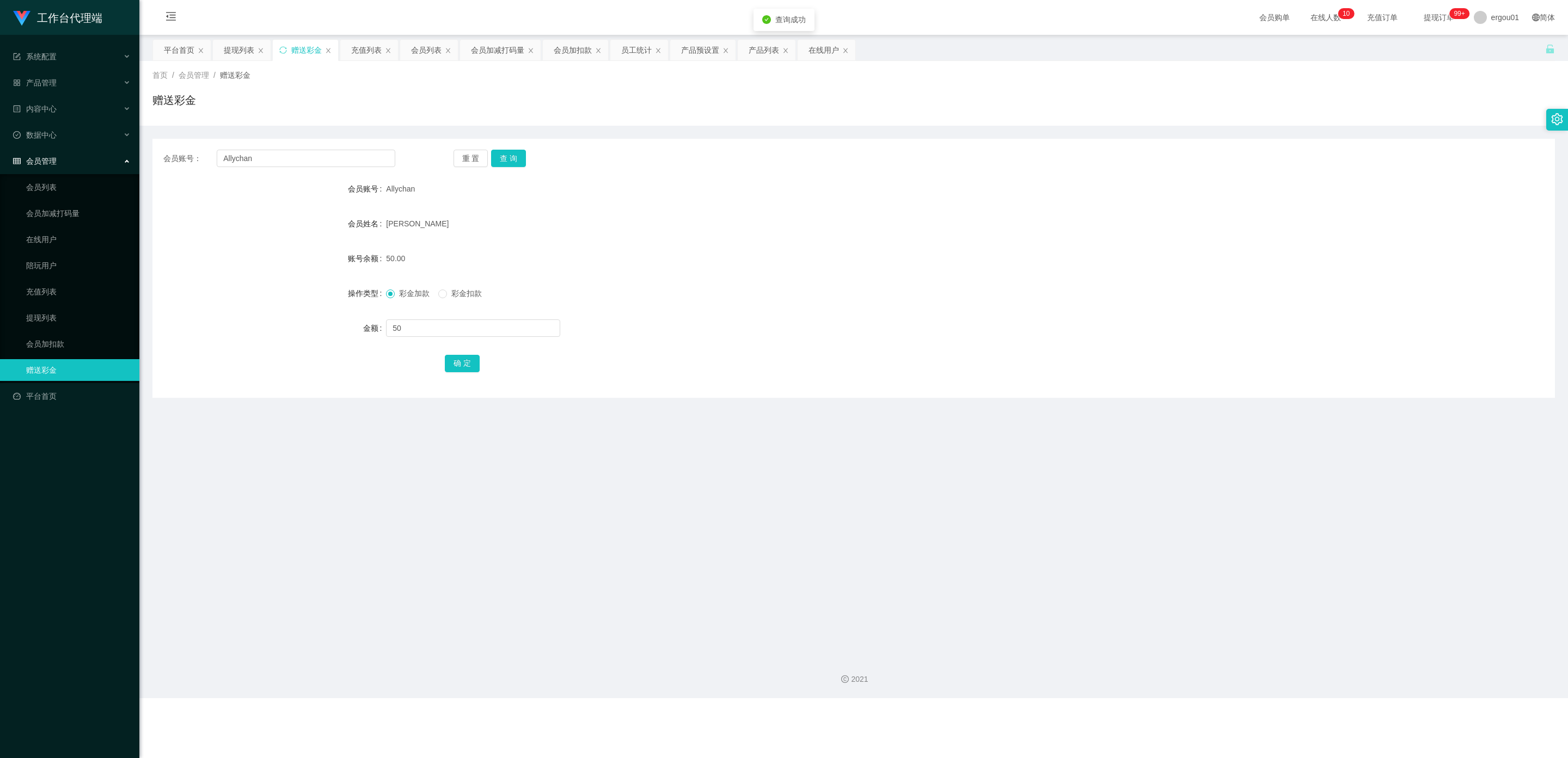
click at [451, 293] on span "彩金扣款" at bounding box center [466, 293] width 39 height 8
drag, startPoint x: 454, startPoint y: 361, endPoint x: 515, endPoint y: 367, distance: 61.3
click at [456, 361] on button "确 定" at bounding box center [462, 363] width 35 height 18
click at [55, 307] on link "提现列表" at bounding box center [78, 318] width 105 height 22
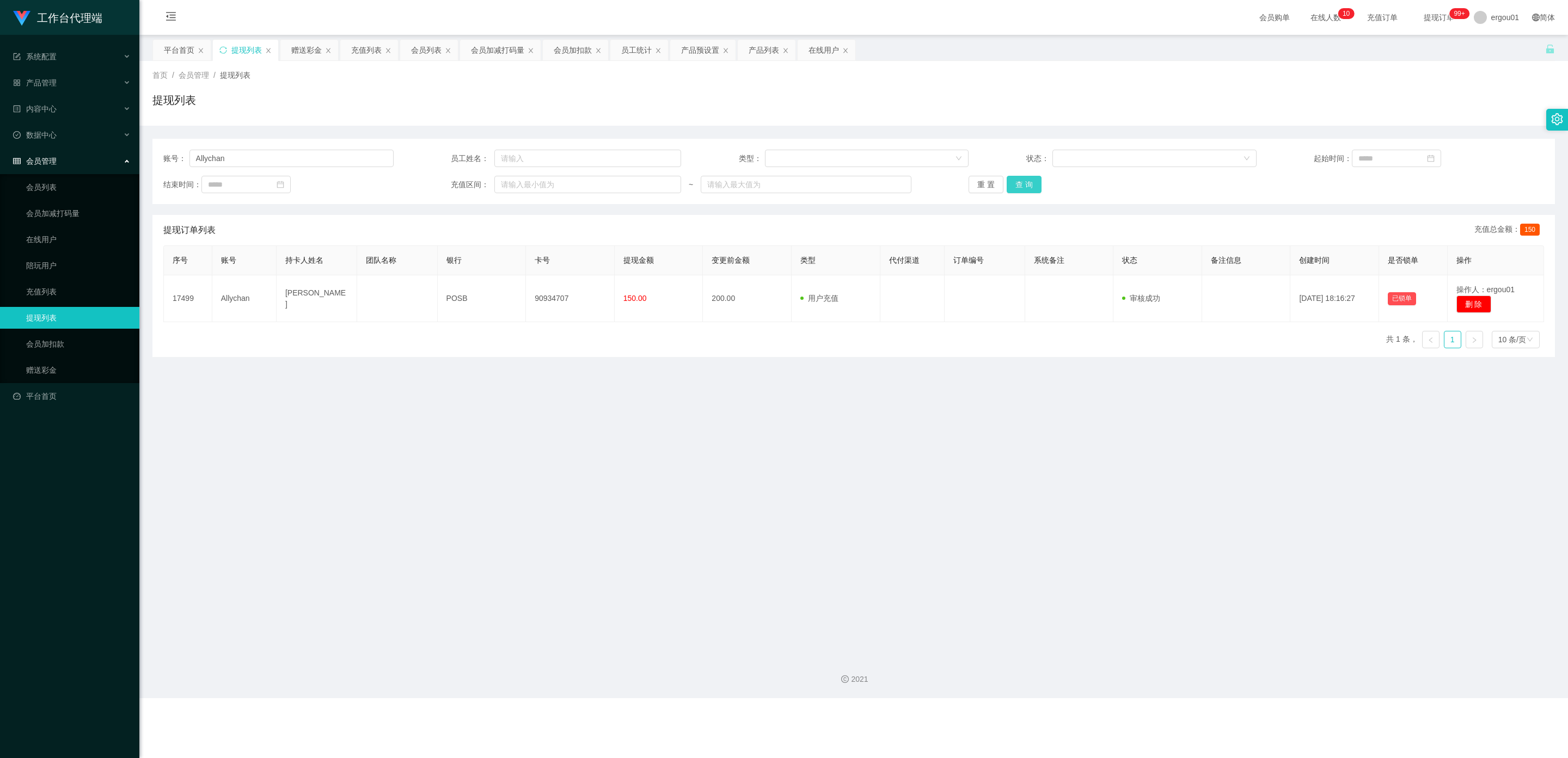
click at [683, 180] on button "查 询" at bounding box center [1024, 184] width 35 height 18
